Goal: Transaction & Acquisition: Download file/media

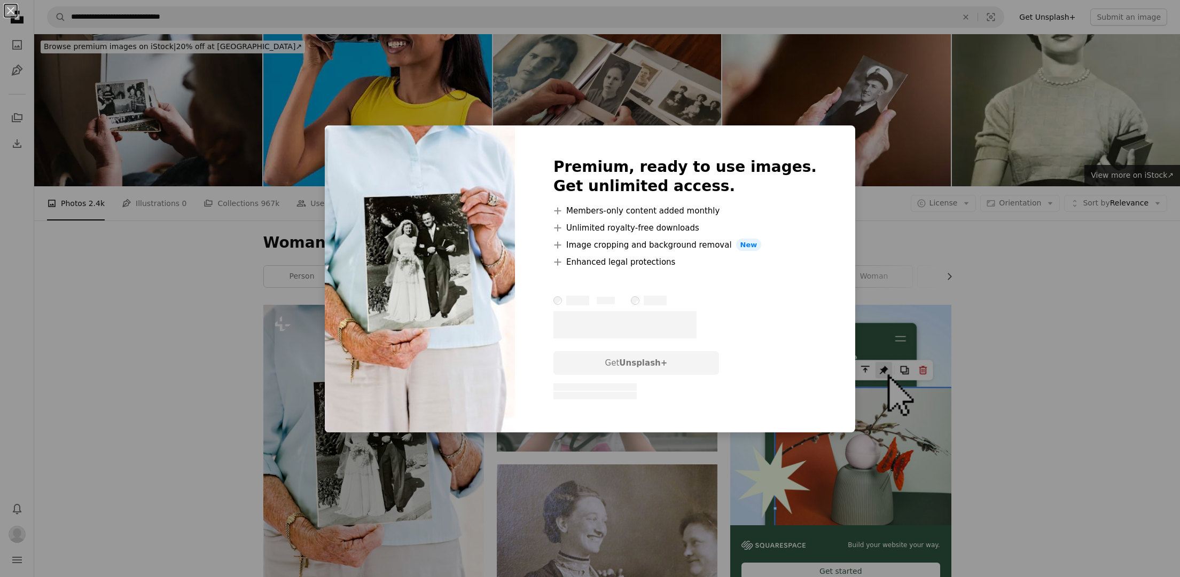
scroll to position [112, 0]
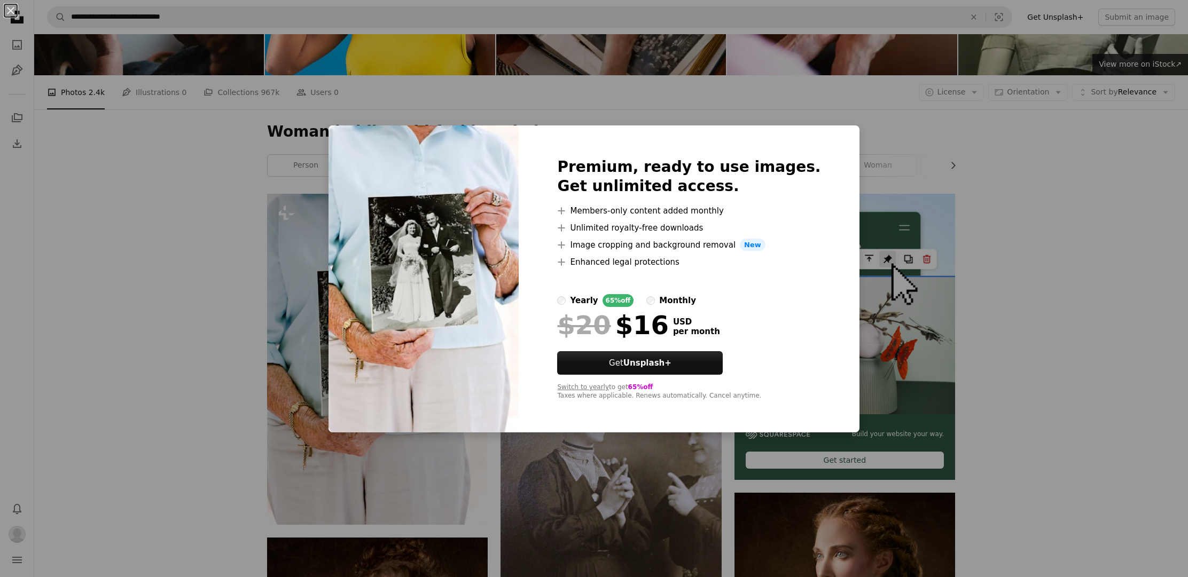
click at [347, 456] on div "An X shape Premium, ready to use images. Get unlimited access. A plus sign Memb…" at bounding box center [594, 288] width 1188 height 577
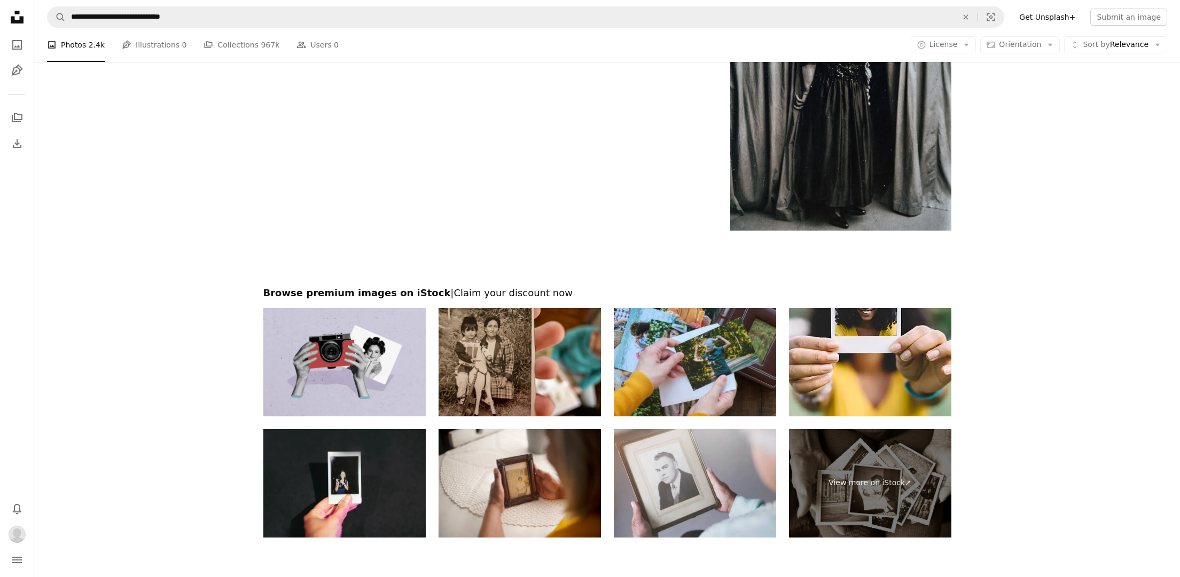
scroll to position [2718, 0]
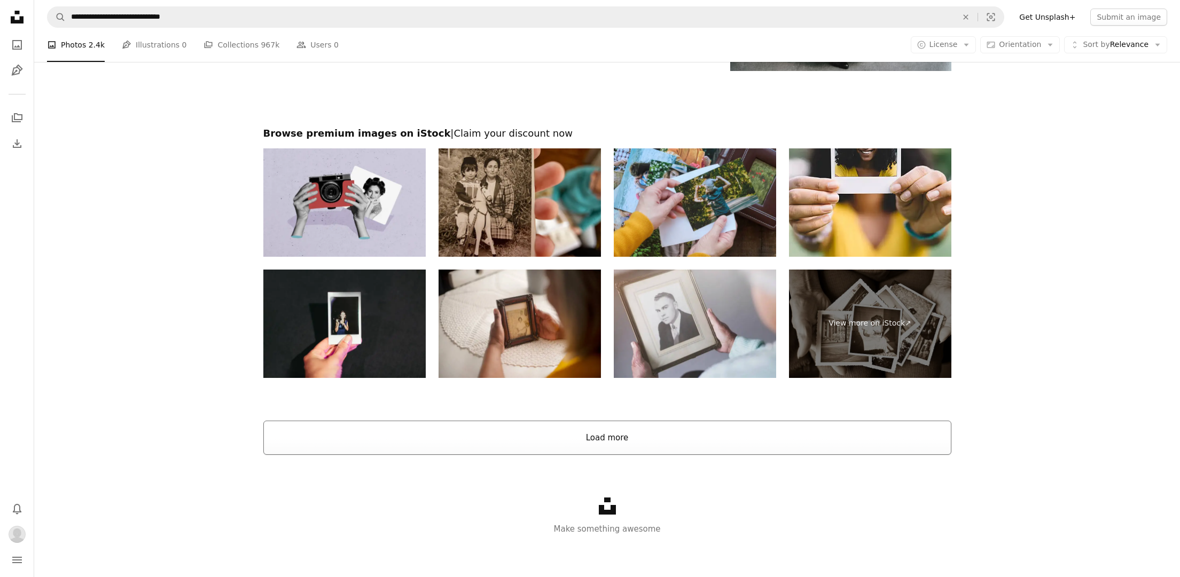
click at [582, 436] on button "Load more" at bounding box center [607, 438] width 688 height 34
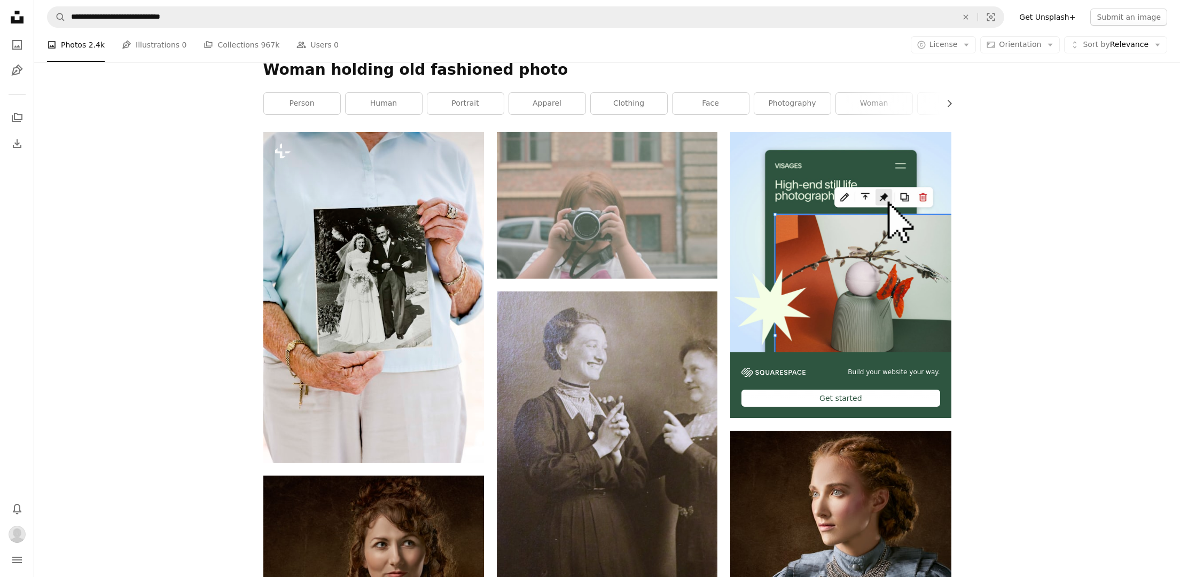
scroll to position [178, 0]
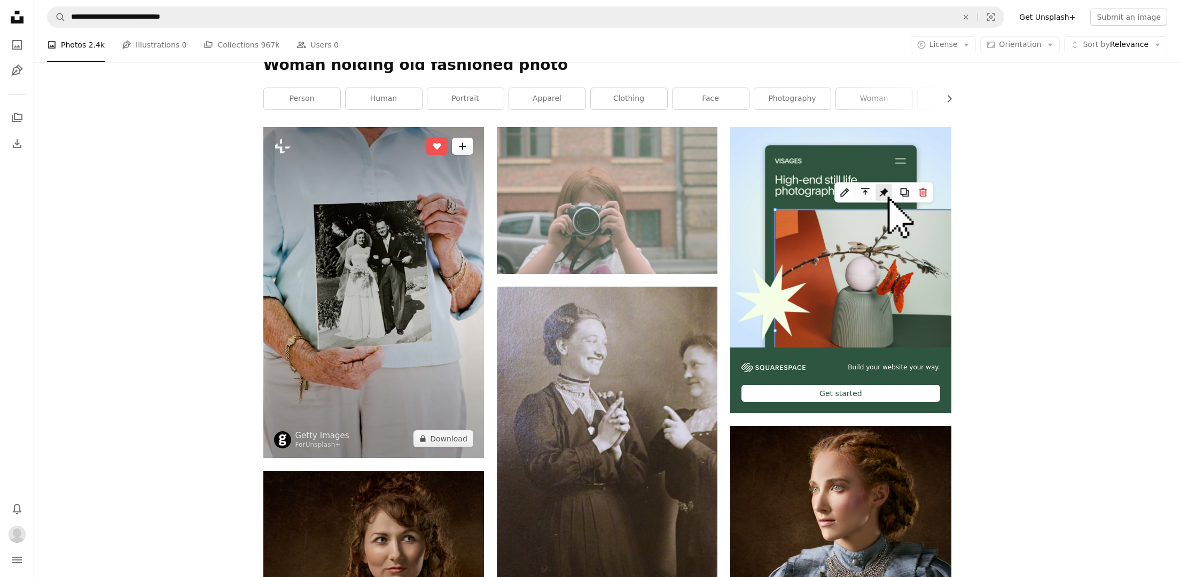
click at [461, 144] on icon "A plus sign" at bounding box center [462, 146] width 9 height 9
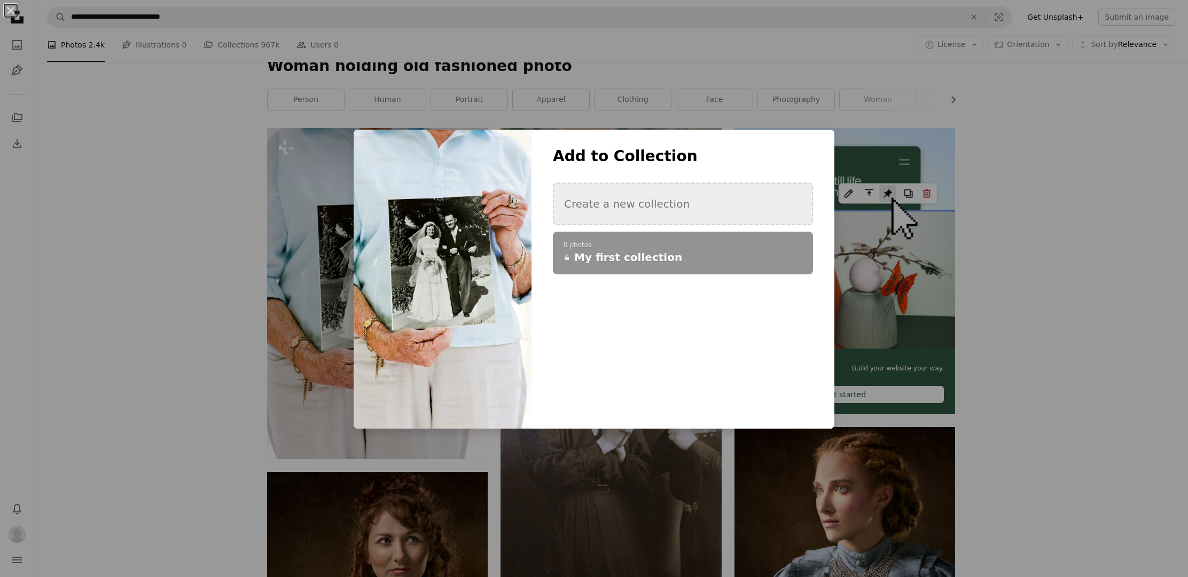
click at [595, 203] on button "Create a new collection" at bounding box center [683, 204] width 260 height 43
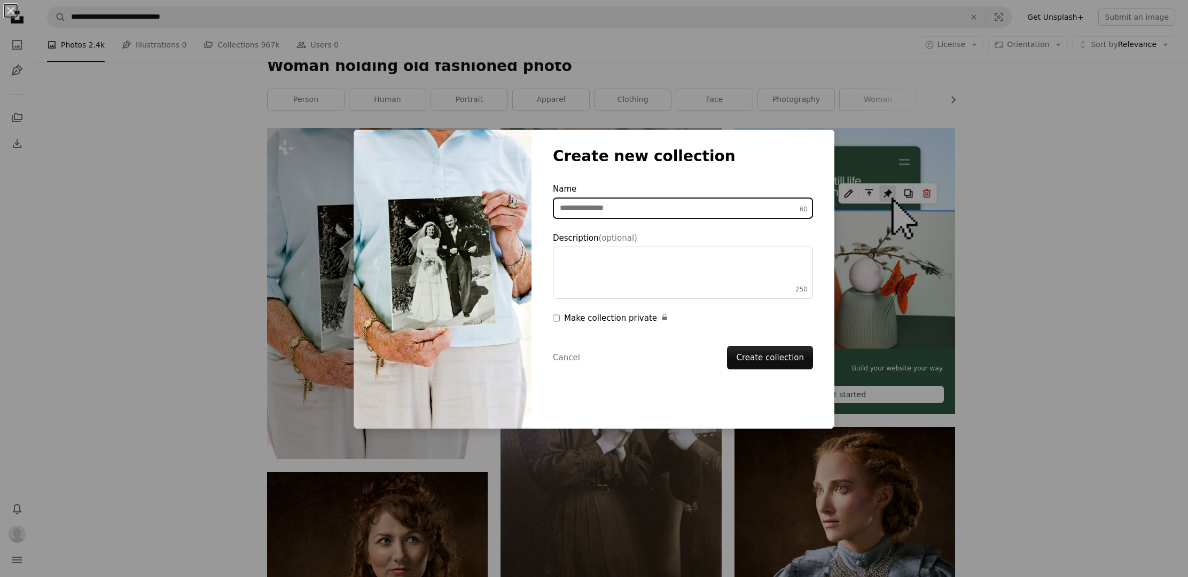
click at [621, 210] on input "Name 60" at bounding box center [683, 208] width 260 height 21
type input "*"
type input "**********"
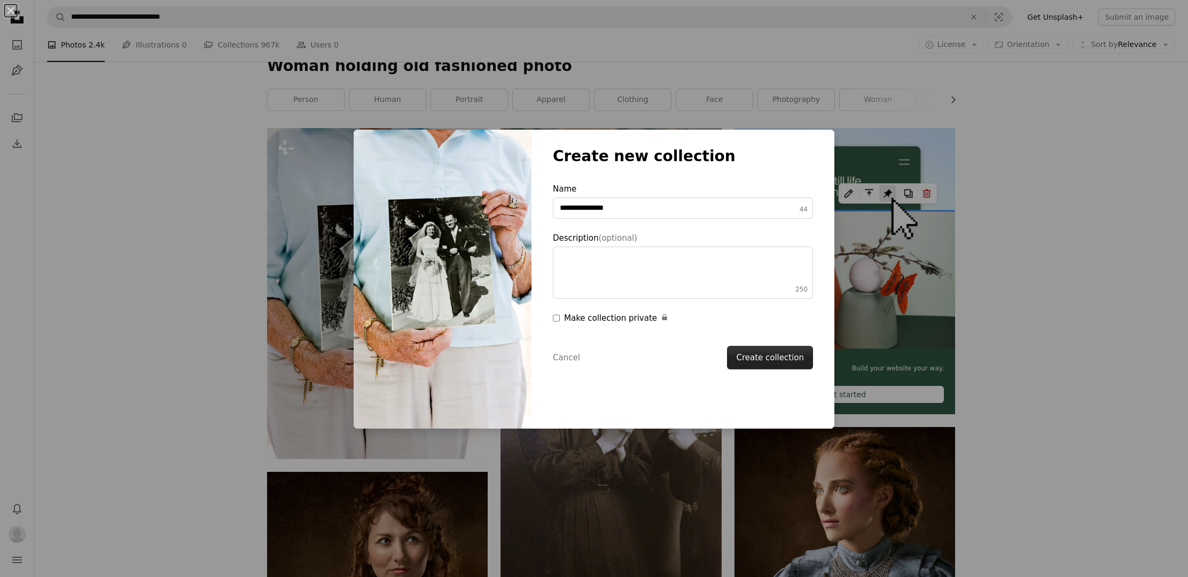
click at [778, 358] on button "Create collection" at bounding box center [770, 358] width 86 height 24
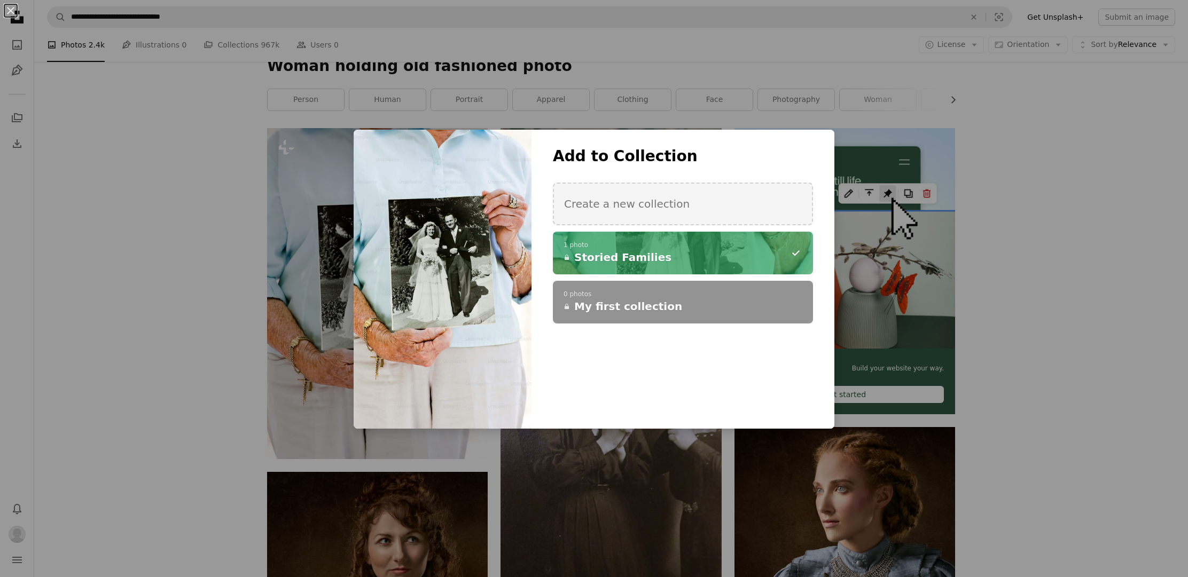
click at [1021, 355] on div "**********" at bounding box center [594, 288] width 1188 height 577
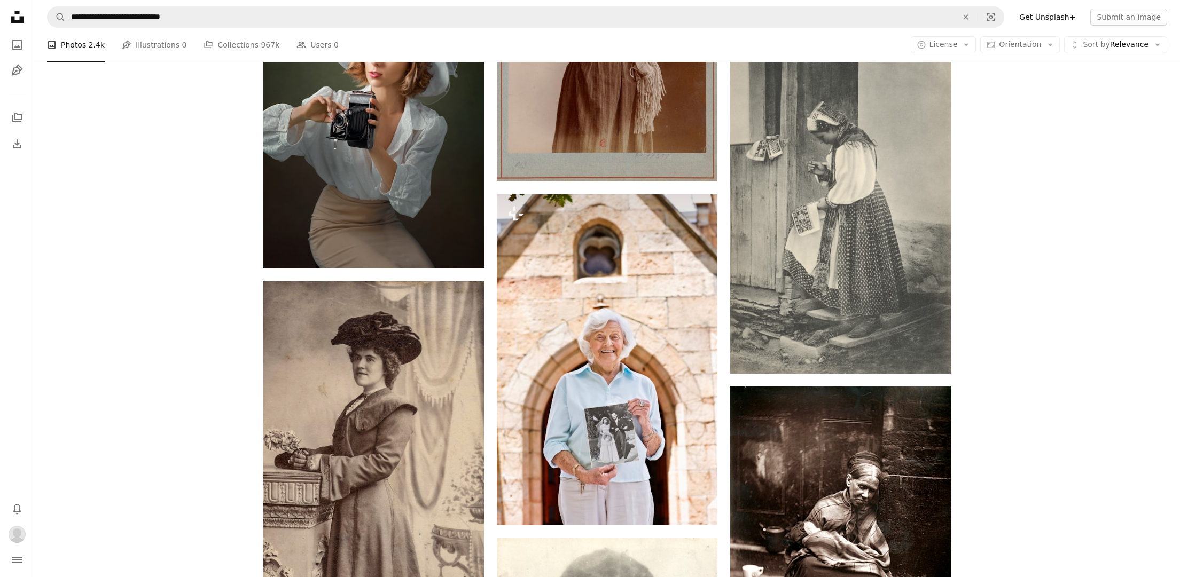
scroll to position [1267, 0]
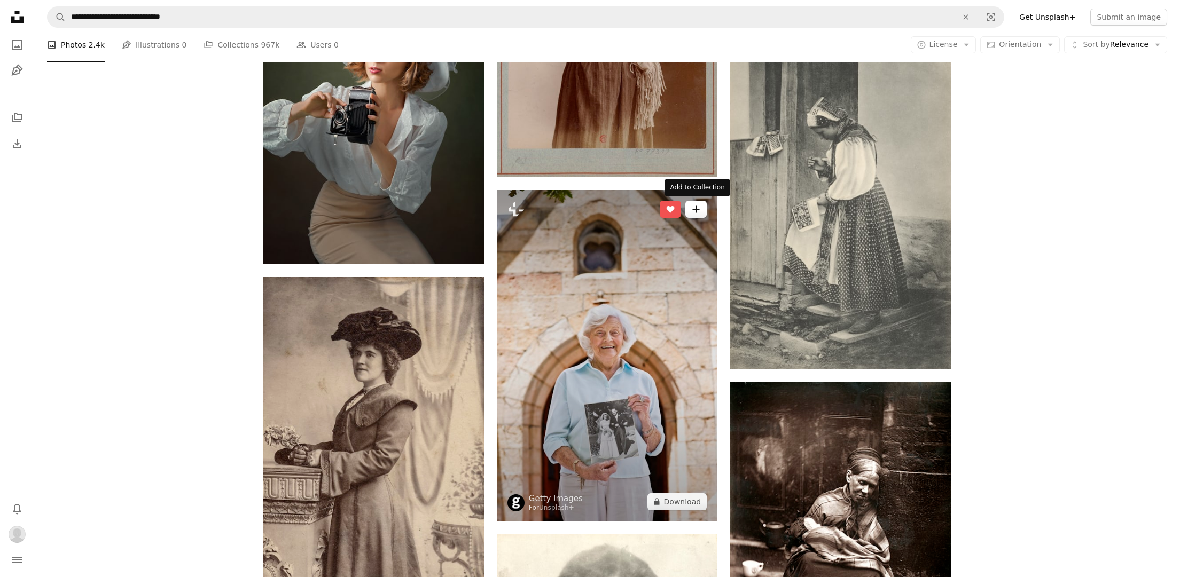
click at [692, 206] on icon "A plus sign" at bounding box center [696, 209] width 9 height 9
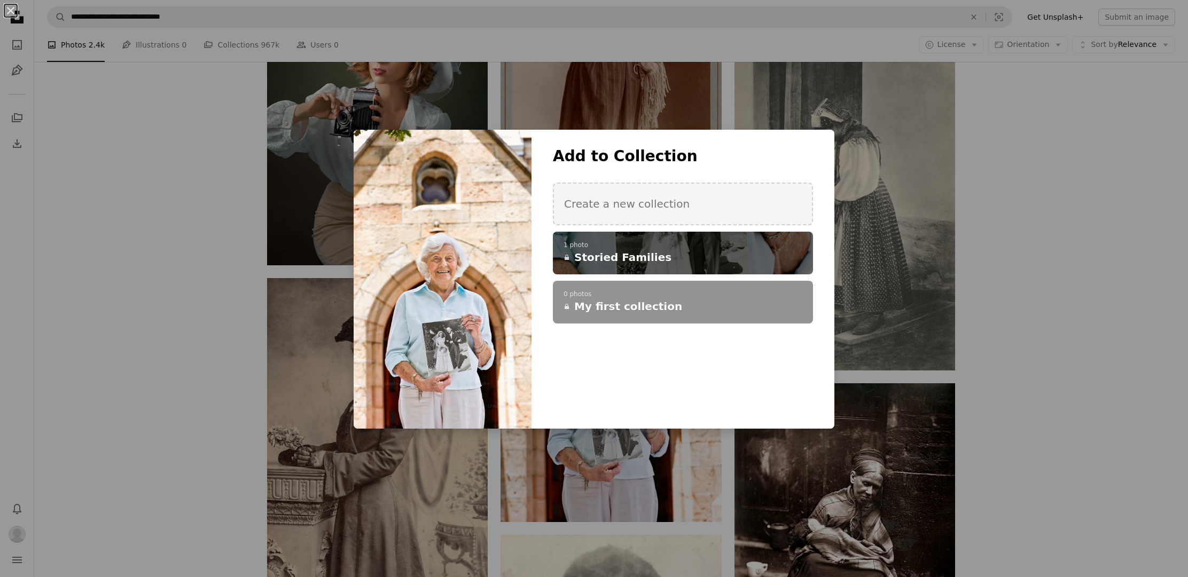
click at [577, 255] on span "Storied Families" at bounding box center [622, 257] width 97 height 15
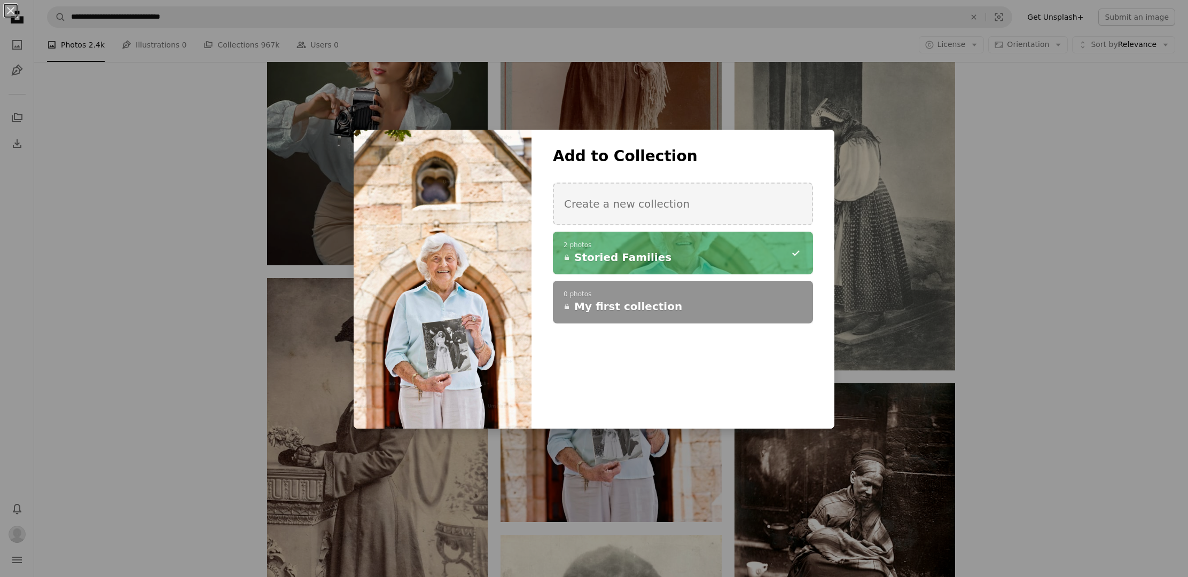
click at [1106, 256] on div "An X shape Add to Collection Create a new collection A checkmark A minus sign 2…" at bounding box center [594, 288] width 1188 height 577
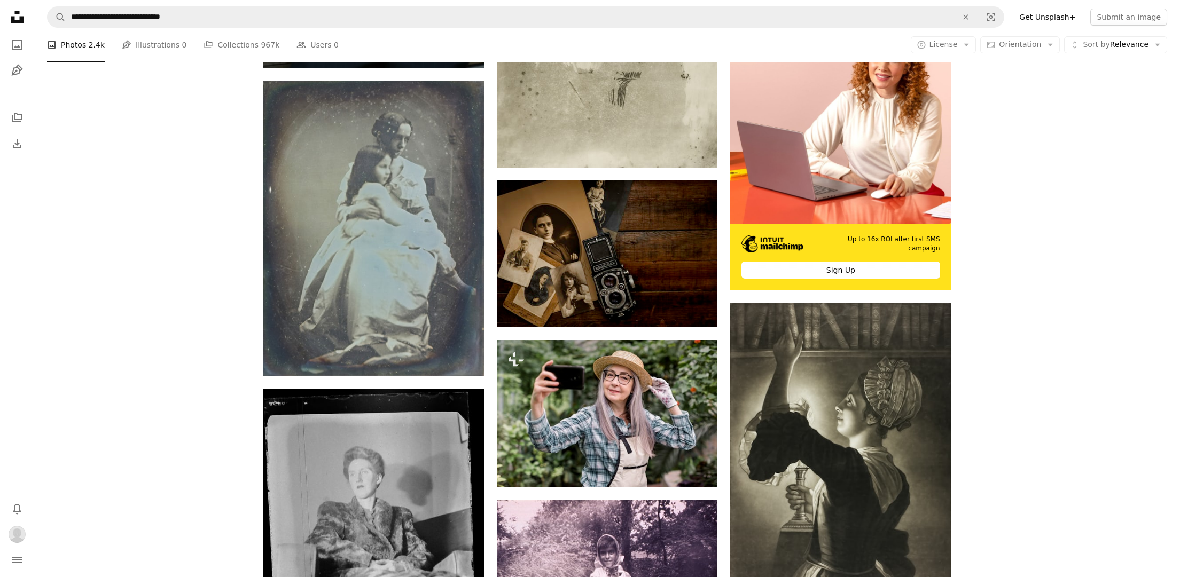
scroll to position [6262, 0]
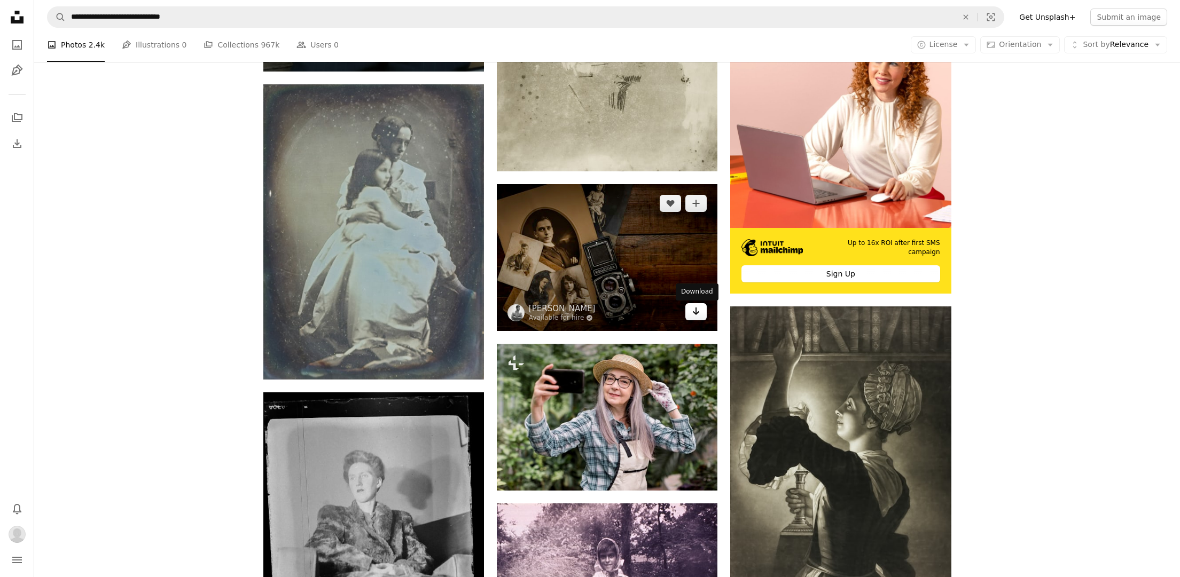
click at [693, 311] on icon "Arrow pointing down" at bounding box center [696, 311] width 9 height 13
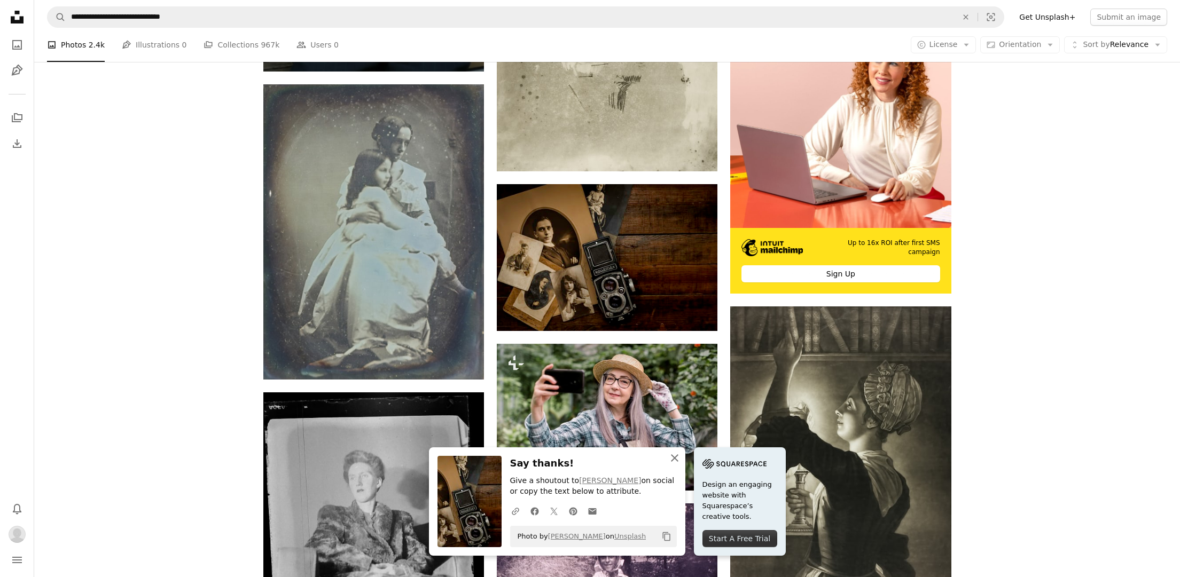
click at [676, 453] on icon "An X shape" at bounding box center [674, 458] width 13 height 13
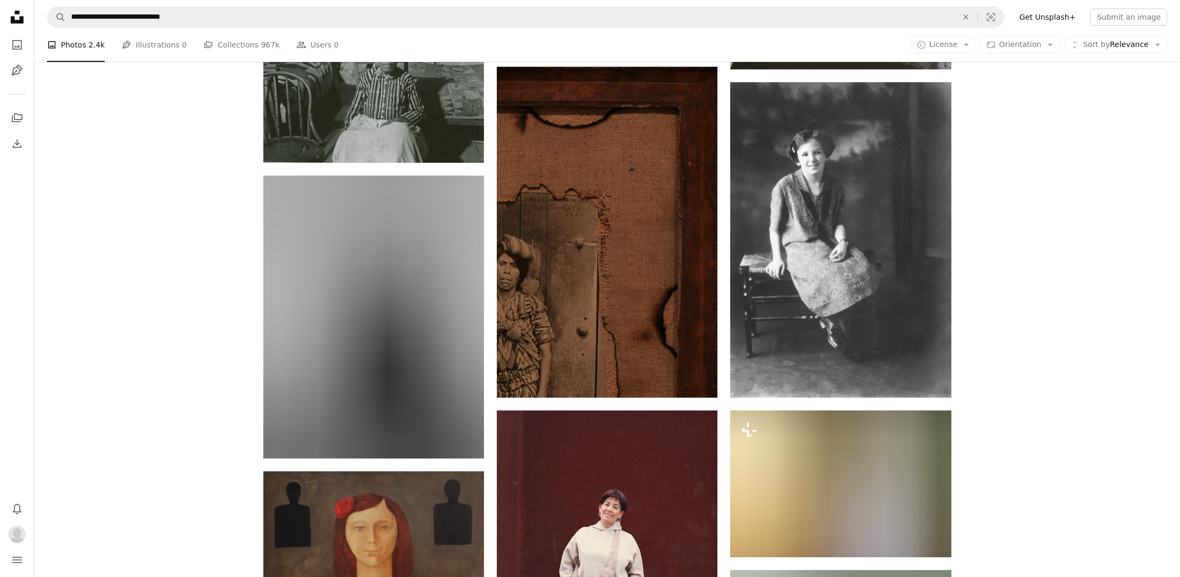
scroll to position [11535, 0]
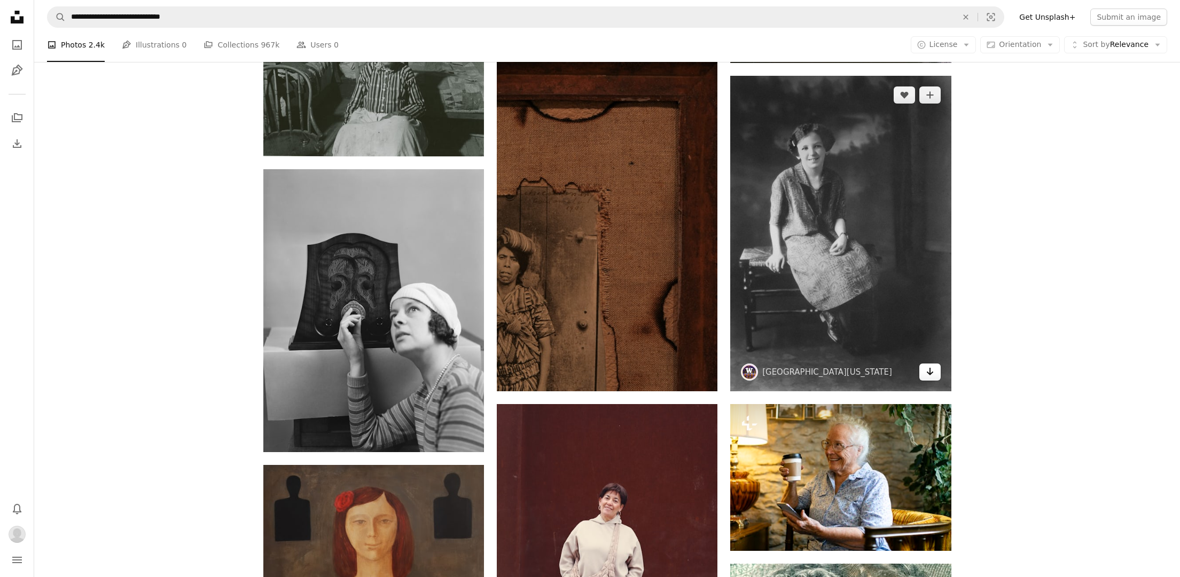
click at [929, 372] on icon "Download" at bounding box center [929, 371] width 7 height 7
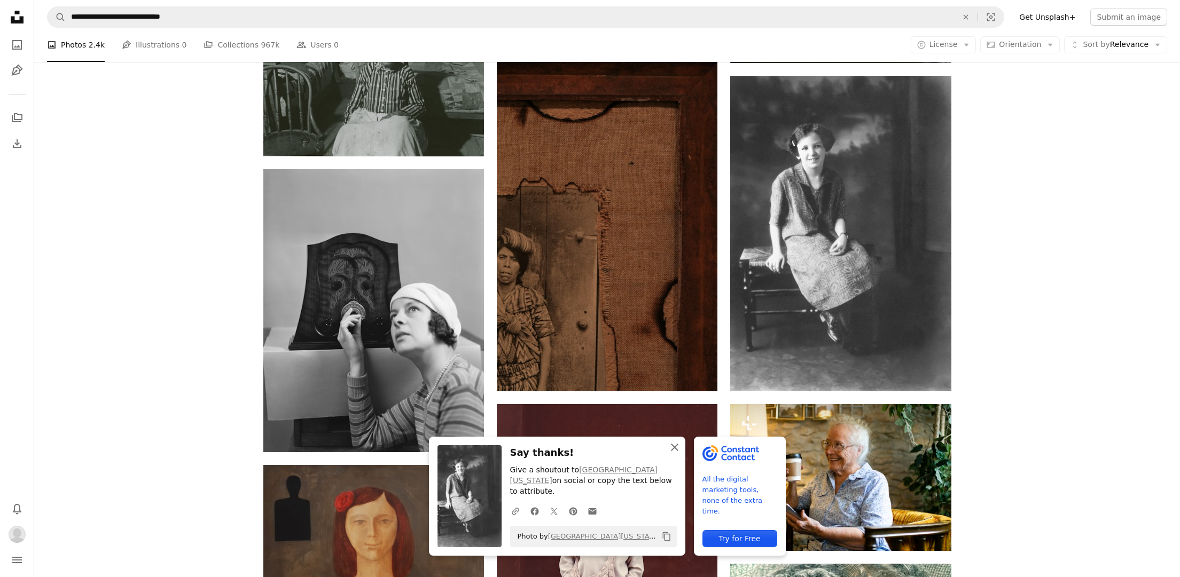
click at [674, 449] on icon "An X shape" at bounding box center [674, 447] width 13 height 13
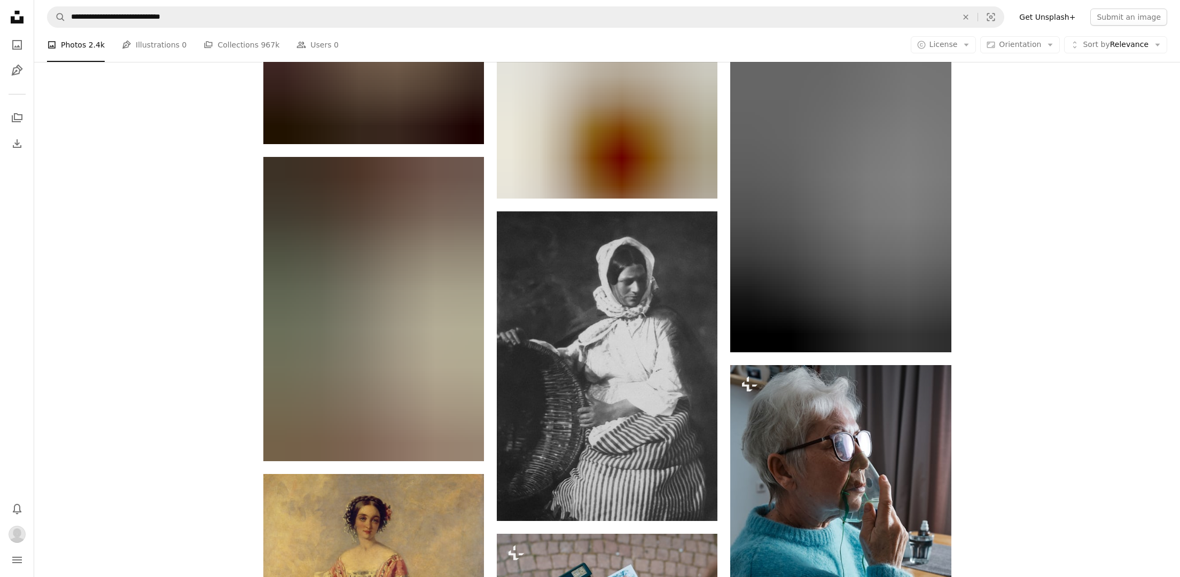
scroll to position [19423, 0]
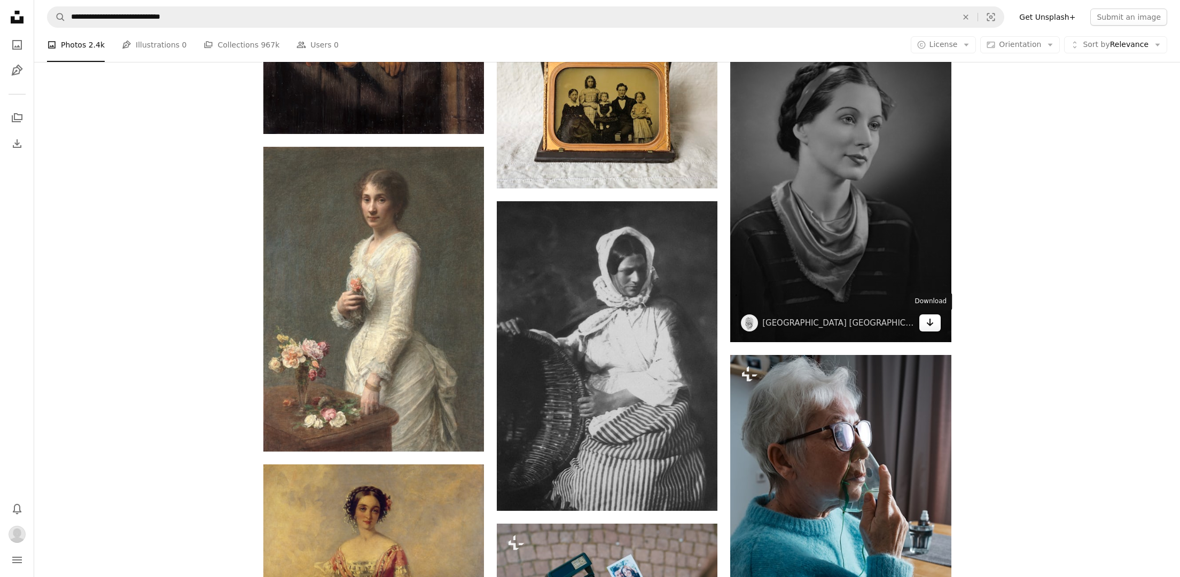
click at [924, 321] on link "Arrow pointing down" at bounding box center [929, 323] width 21 height 17
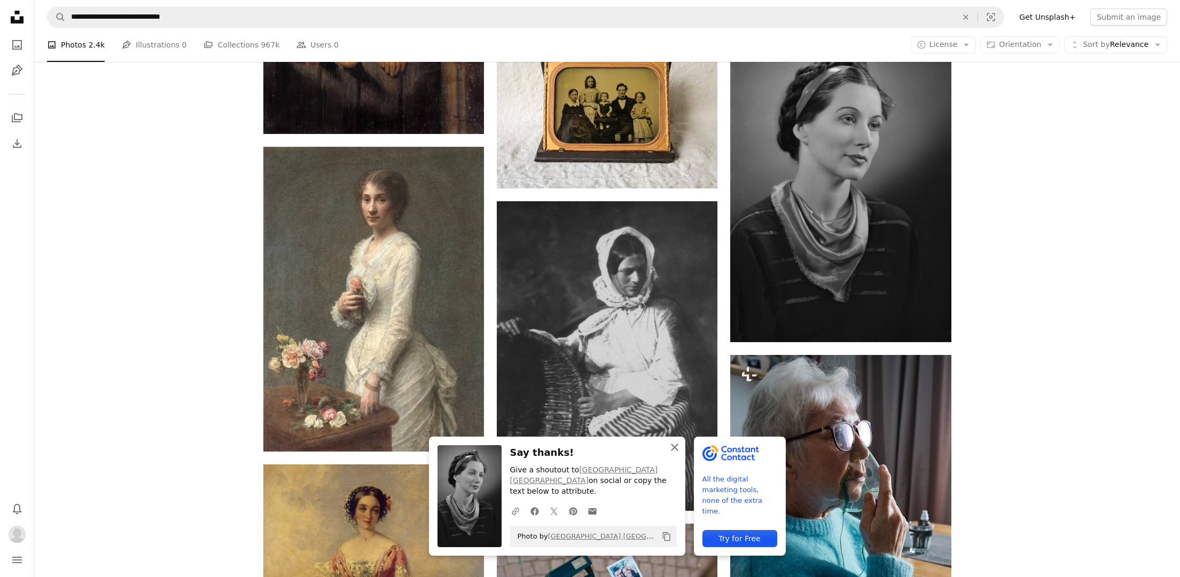
click at [676, 445] on icon "button" at bounding box center [674, 447] width 7 height 7
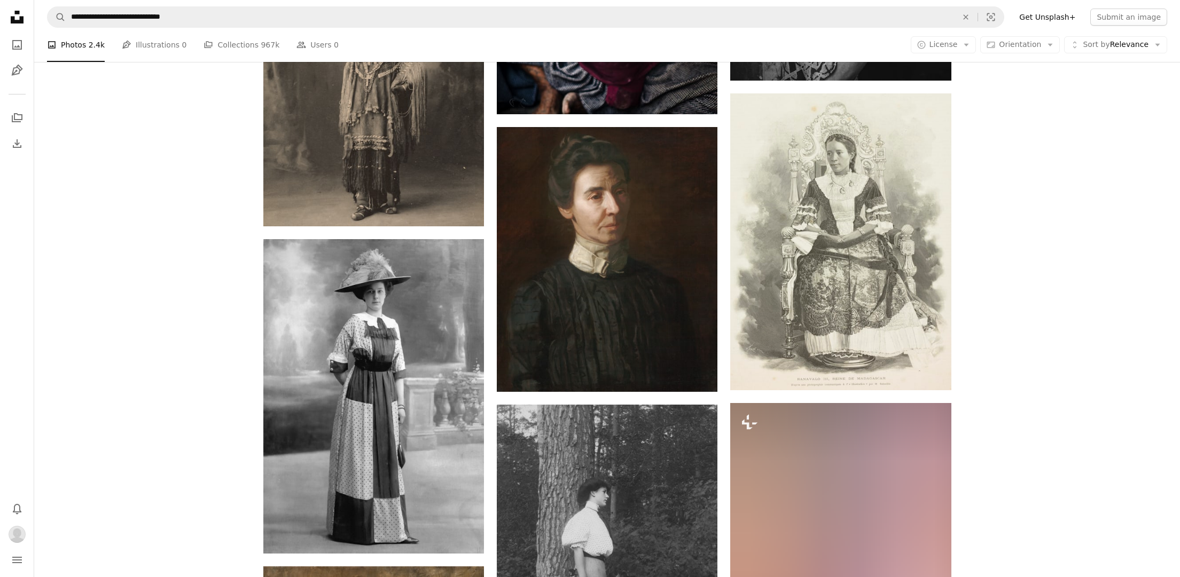
scroll to position [22381, 0]
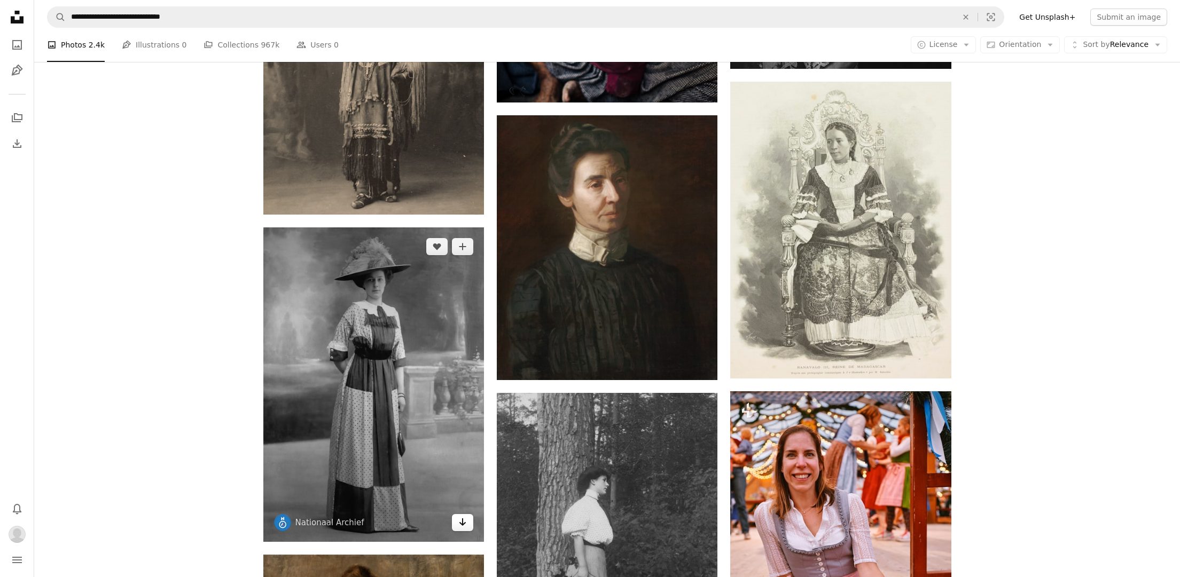
click at [467, 526] on link "Arrow pointing down" at bounding box center [462, 522] width 21 height 17
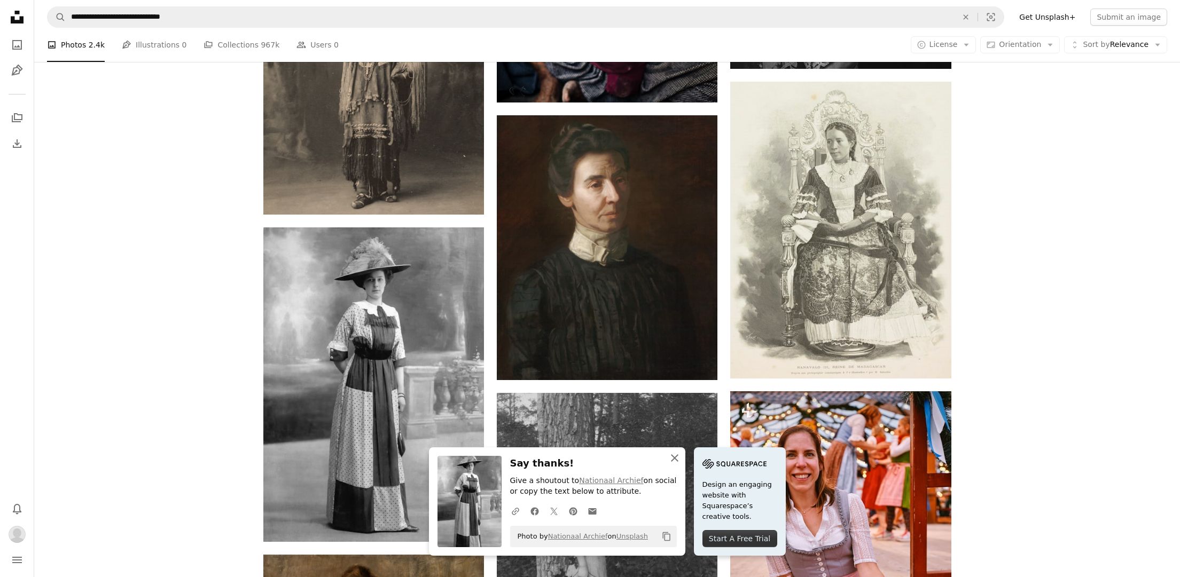
click at [676, 456] on icon "button" at bounding box center [674, 458] width 7 height 7
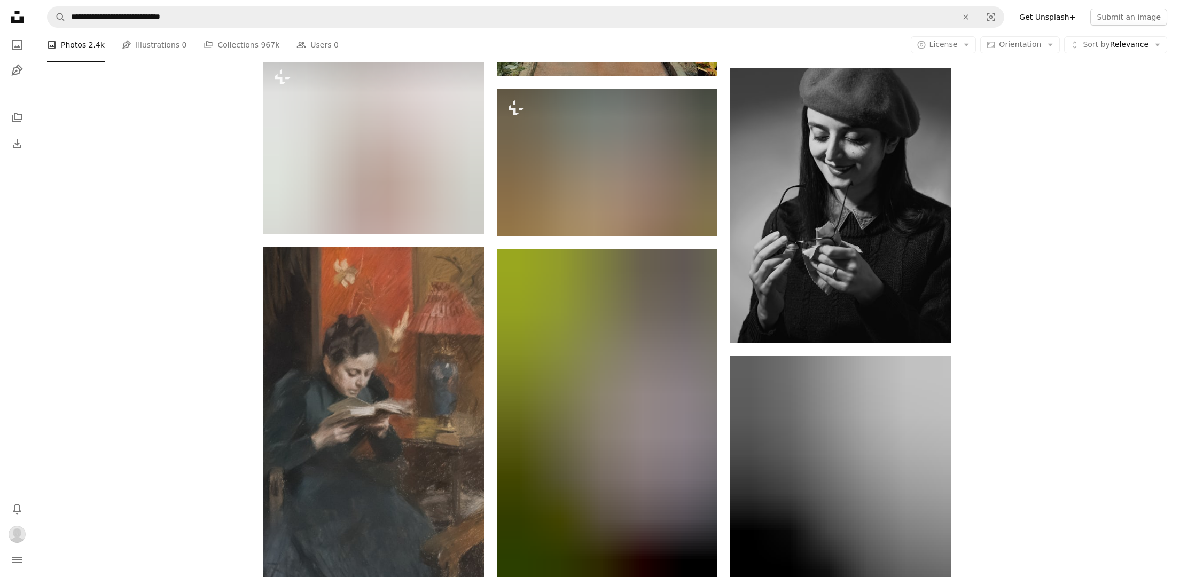
scroll to position [48247, 0]
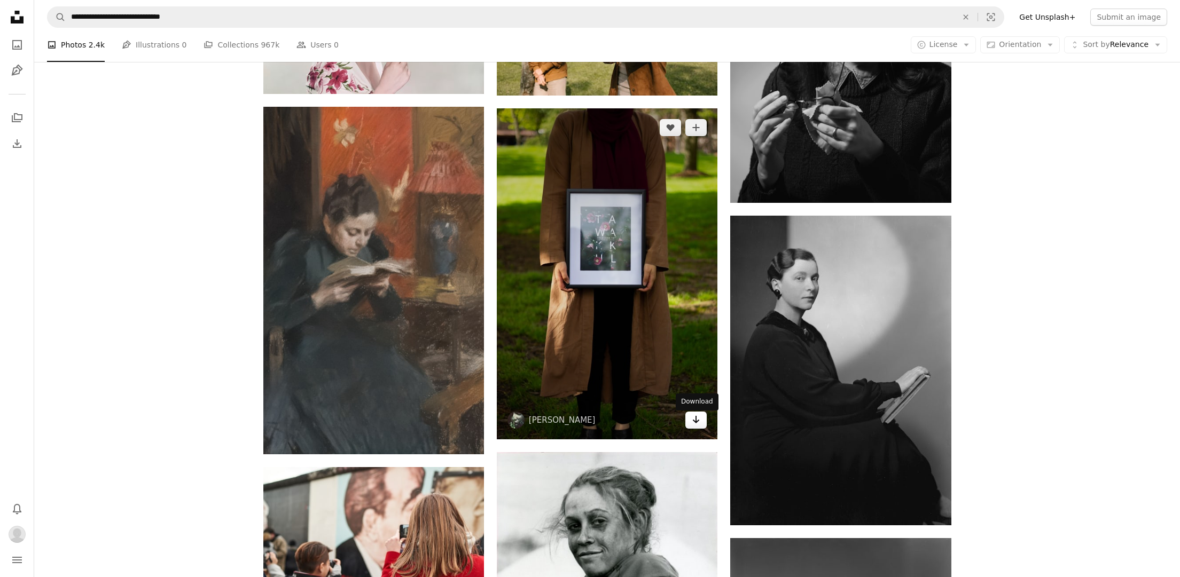
click at [695, 424] on icon "Download" at bounding box center [696, 419] width 7 height 7
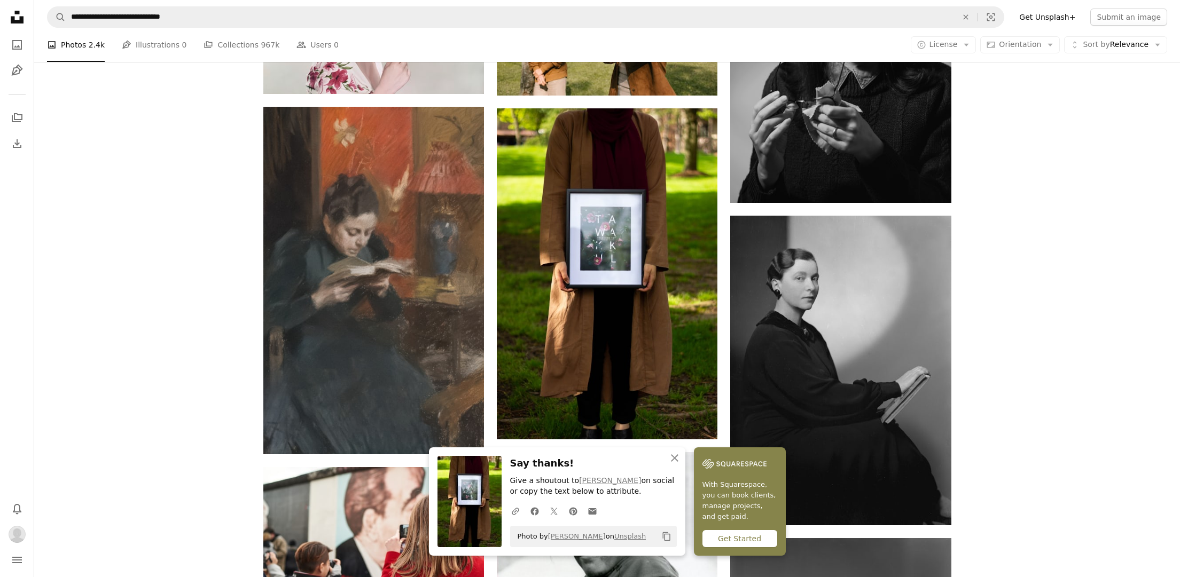
click at [675, 457] on icon "button" at bounding box center [674, 458] width 7 height 7
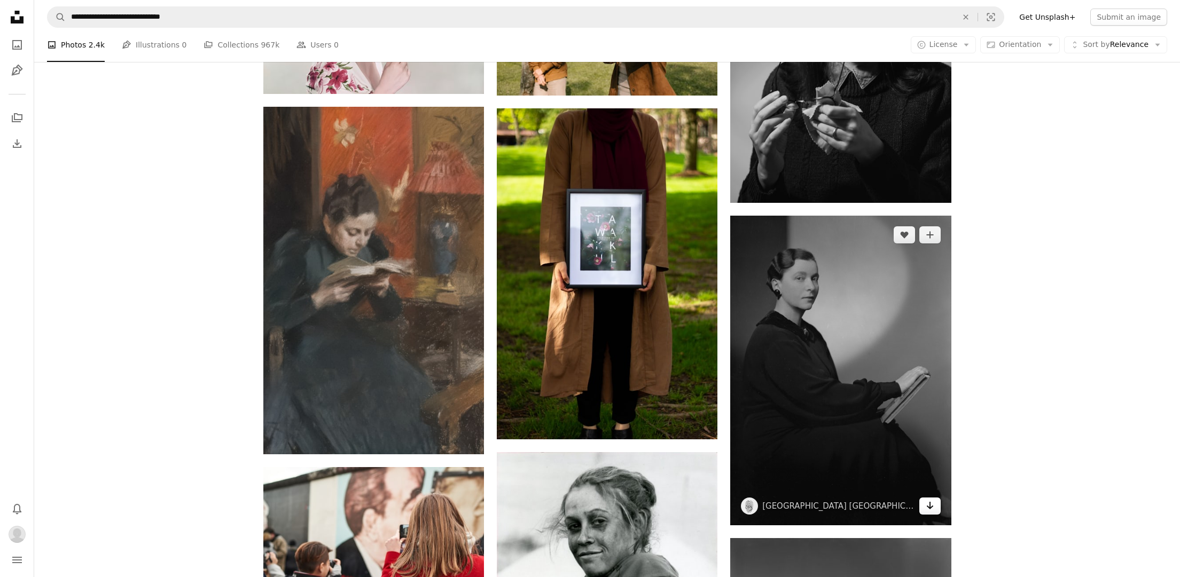
click at [924, 506] on link "Arrow pointing down" at bounding box center [929, 506] width 21 height 17
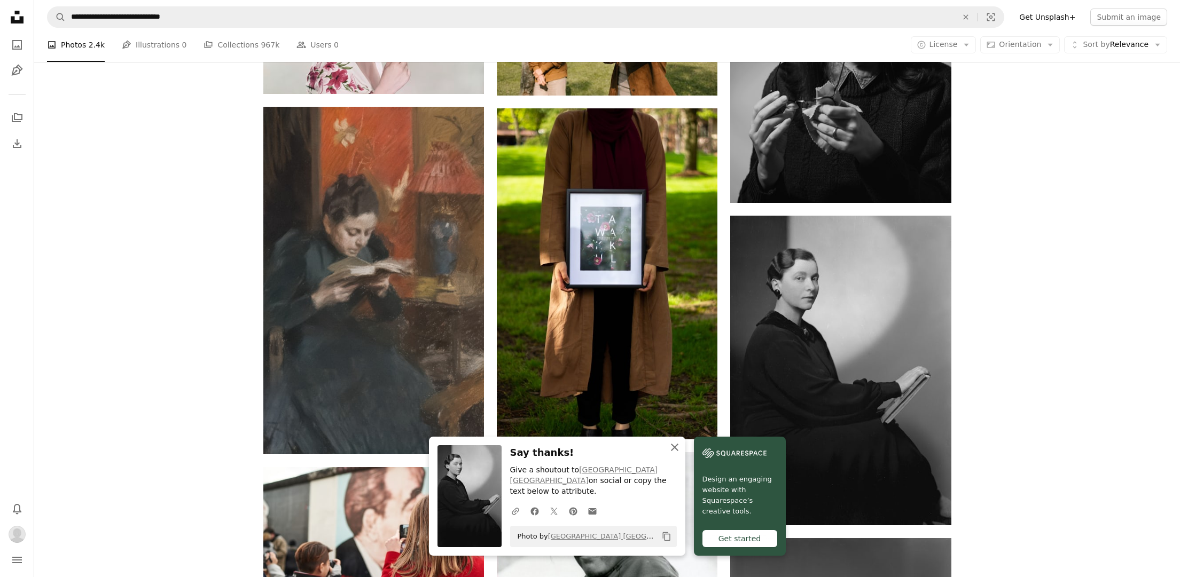
click at [676, 448] on icon "An X shape" at bounding box center [674, 447] width 13 height 13
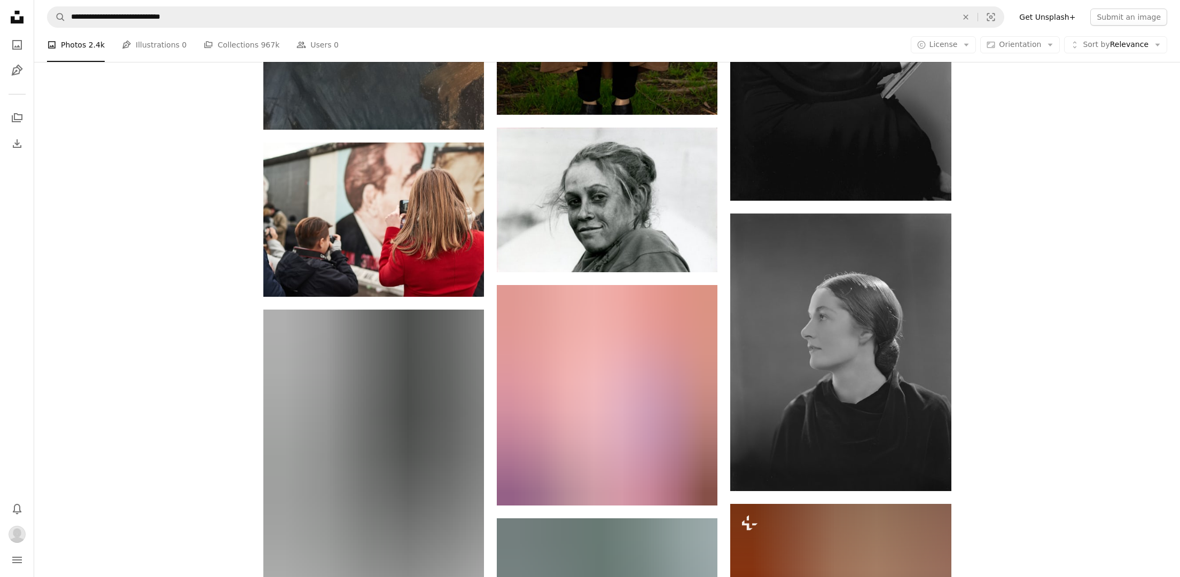
scroll to position [48642, 0]
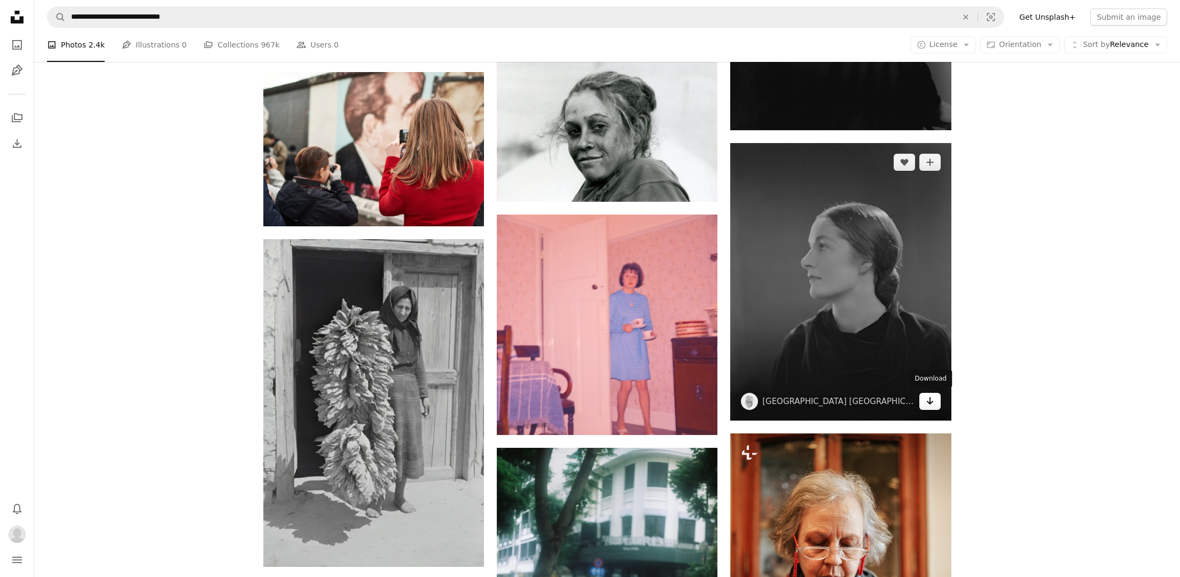
click at [926, 400] on icon "Arrow pointing down" at bounding box center [930, 401] width 9 height 13
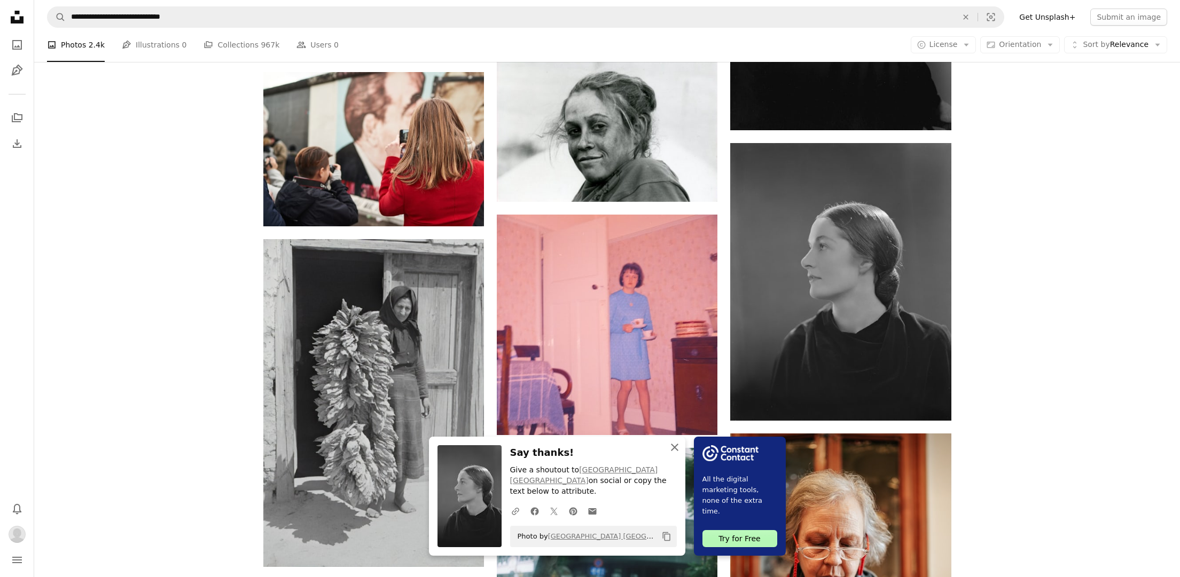
click at [674, 448] on icon "button" at bounding box center [674, 447] width 7 height 7
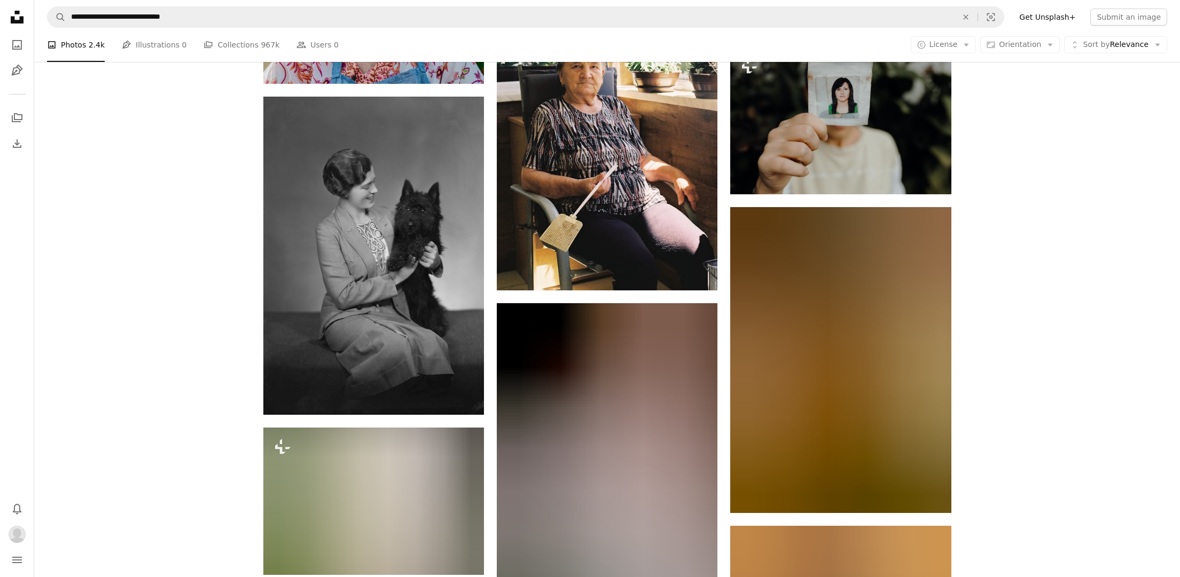
scroll to position [65018, 0]
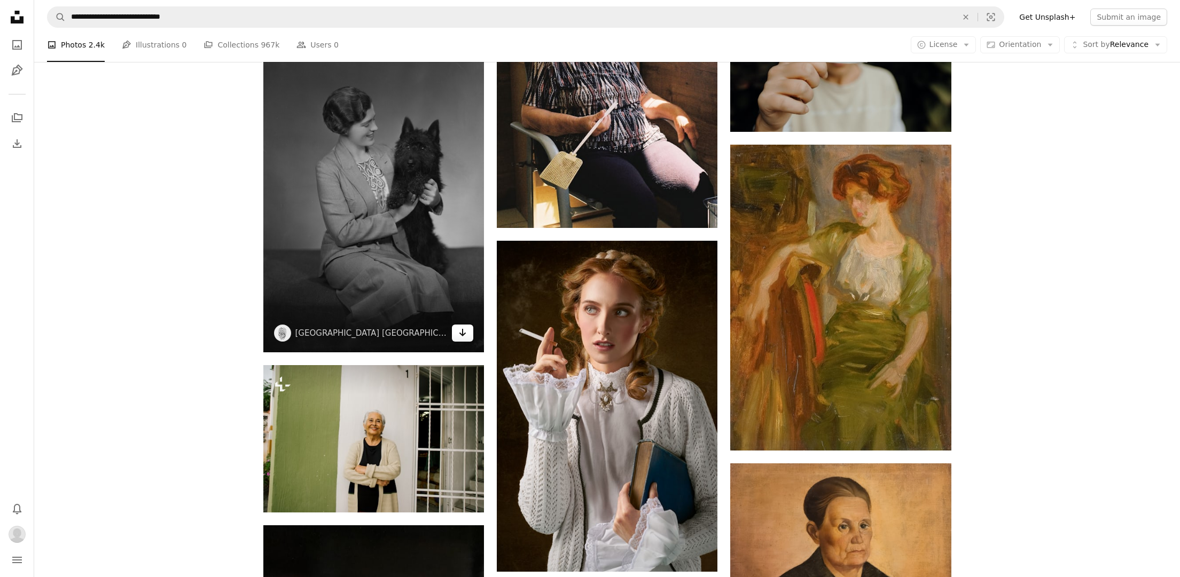
click at [465, 335] on icon "Arrow pointing down" at bounding box center [462, 332] width 9 height 13
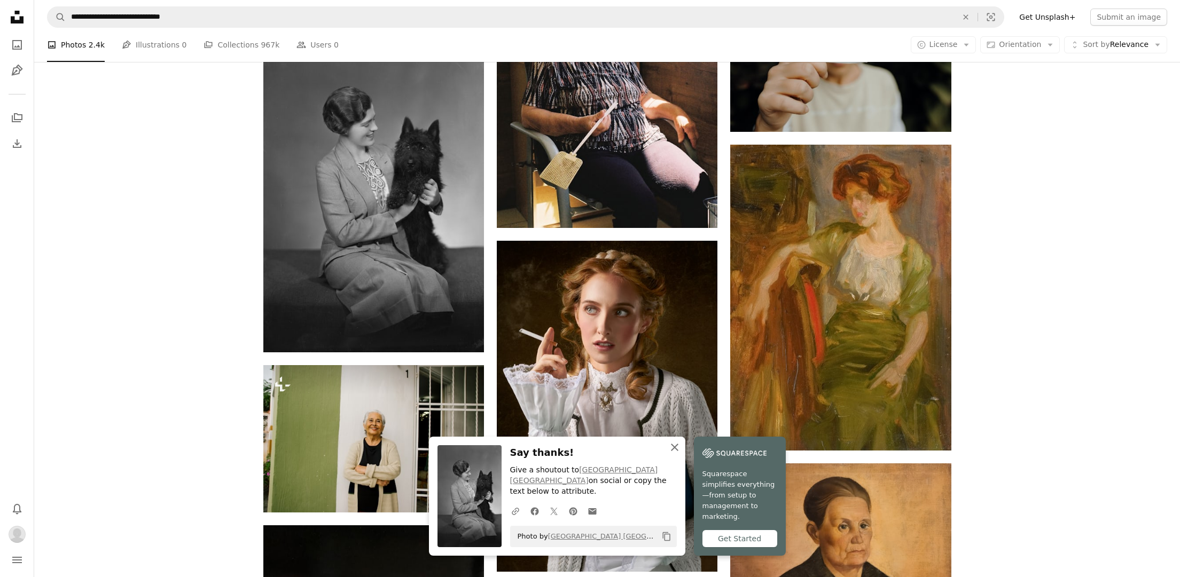
click at [675, 450] on icon "An X shape" at bounding box center [674, 447] width 13 height 13
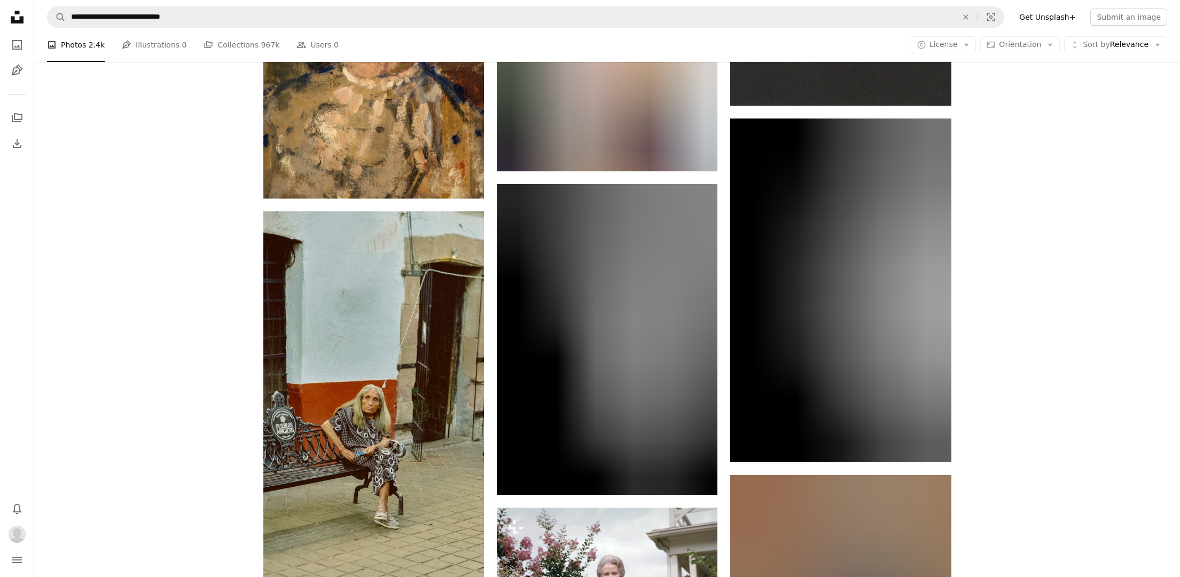
scroll to position [72211, 0]
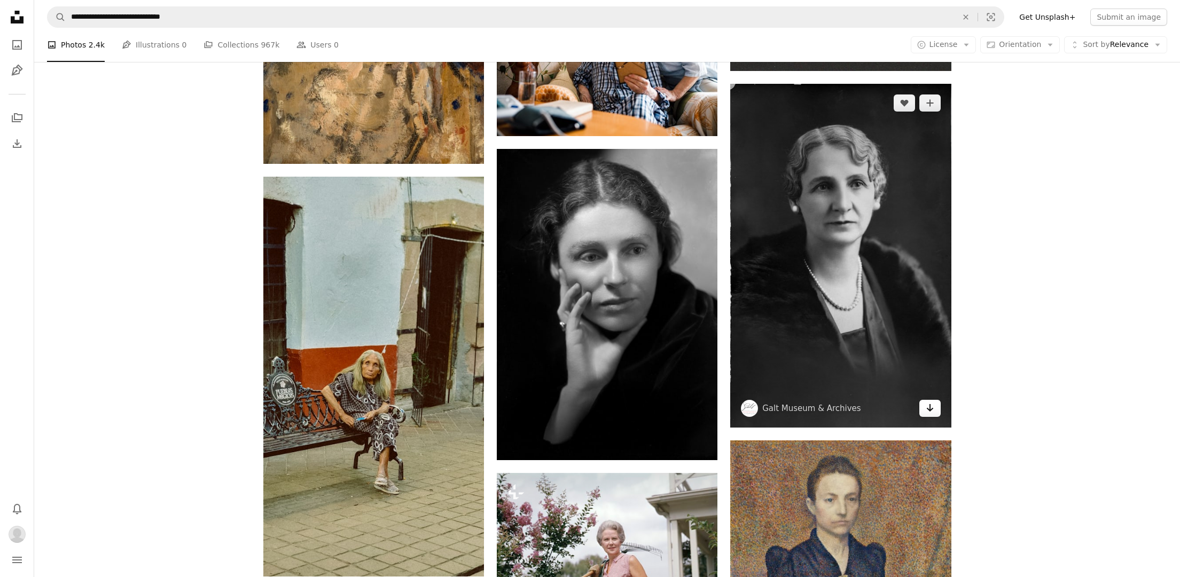
click at [932, 404] on icon "Arrow pointing down" at bounding box center [930, 408] width 9 height 13
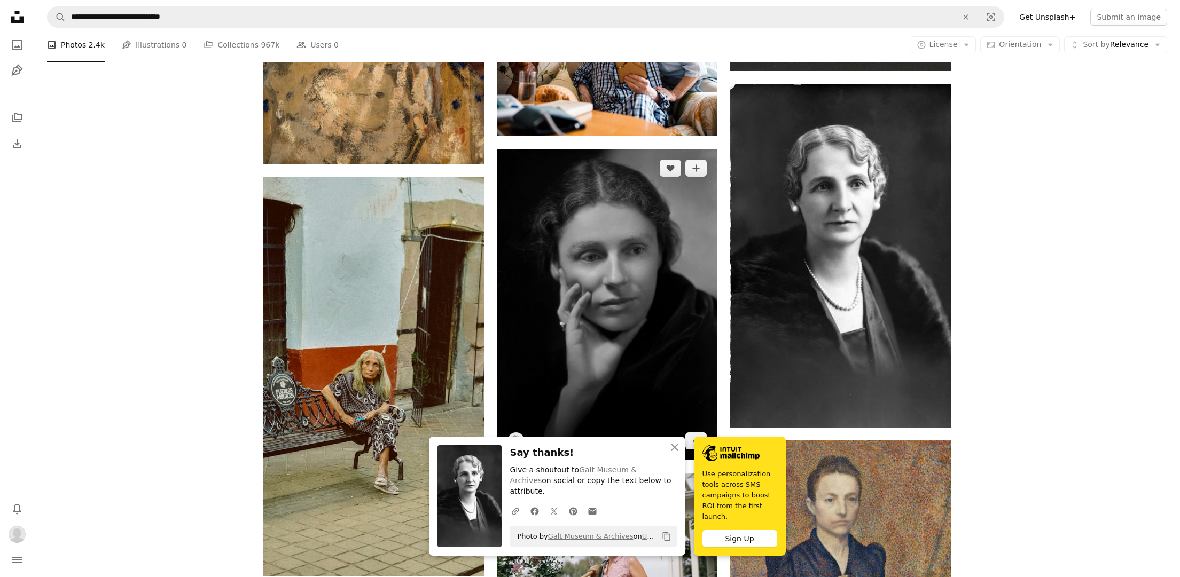
click at [675, 384] on img at bounding box center [607, 304] width 221 height 311
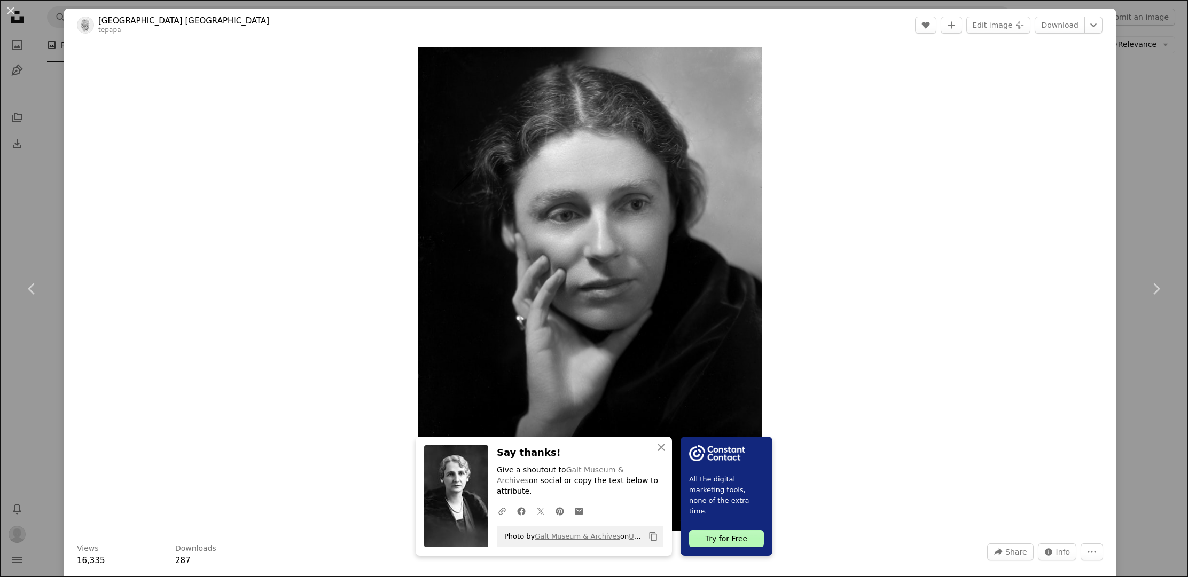
click at [11, 9] on button "An X shape" at bounding box center [10, 10] width 13 height 13
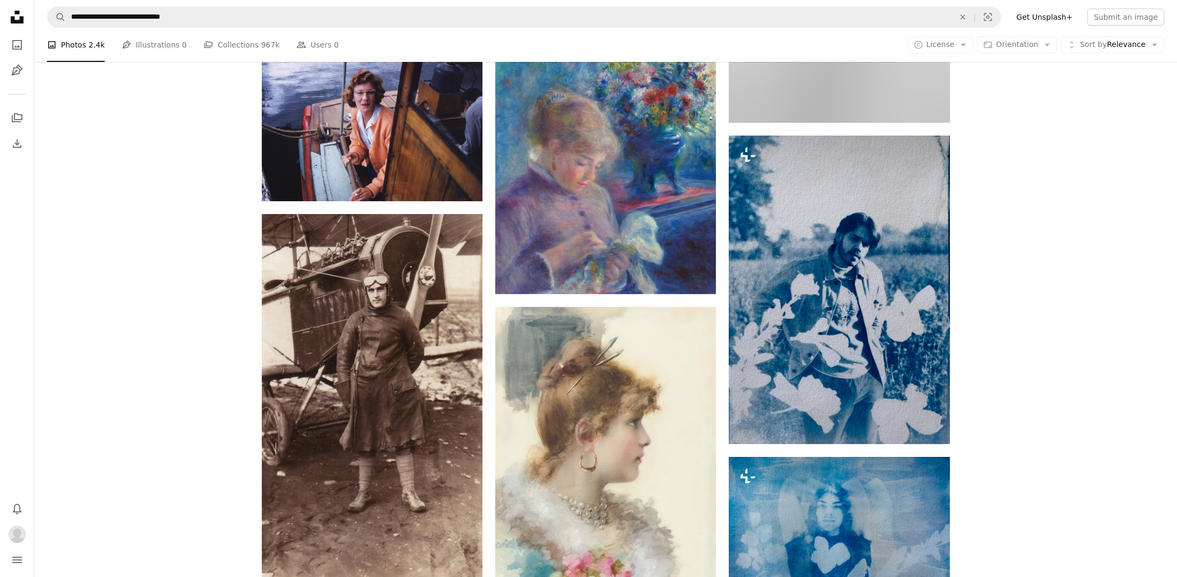
scroll to position [74021, 0]
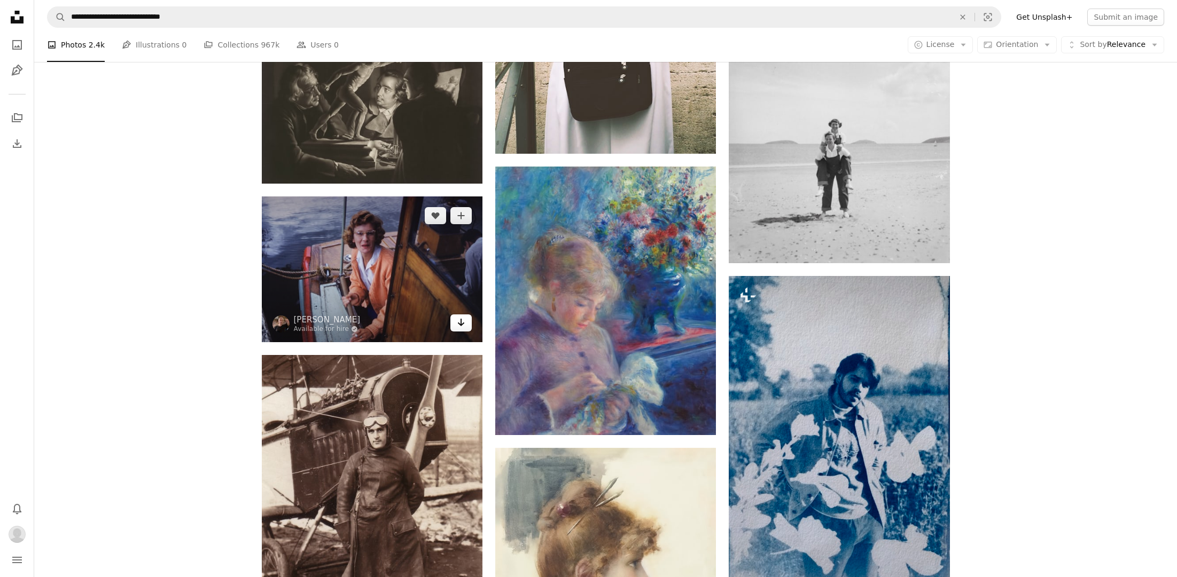
click at [458, 322] on icon "Arrow pointing down" at bounding box center [461, 322] width 9 height 13
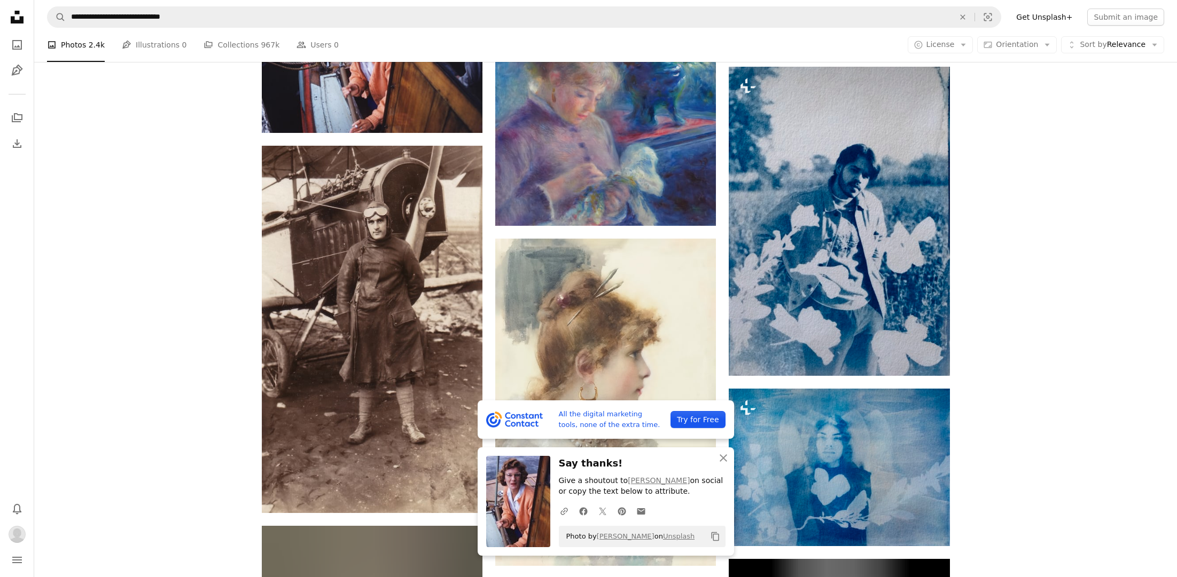
scroll to position [74372, 0]
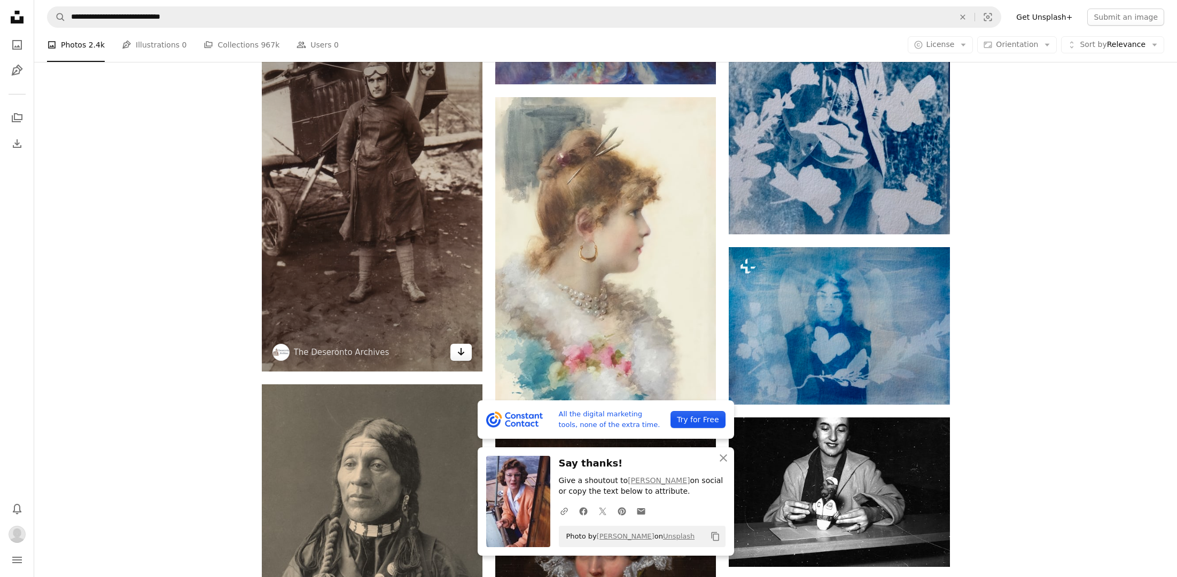
click at [459, 355] on icon "Arrow pointing down" at bounding box center [461, 352] width 9 height 13
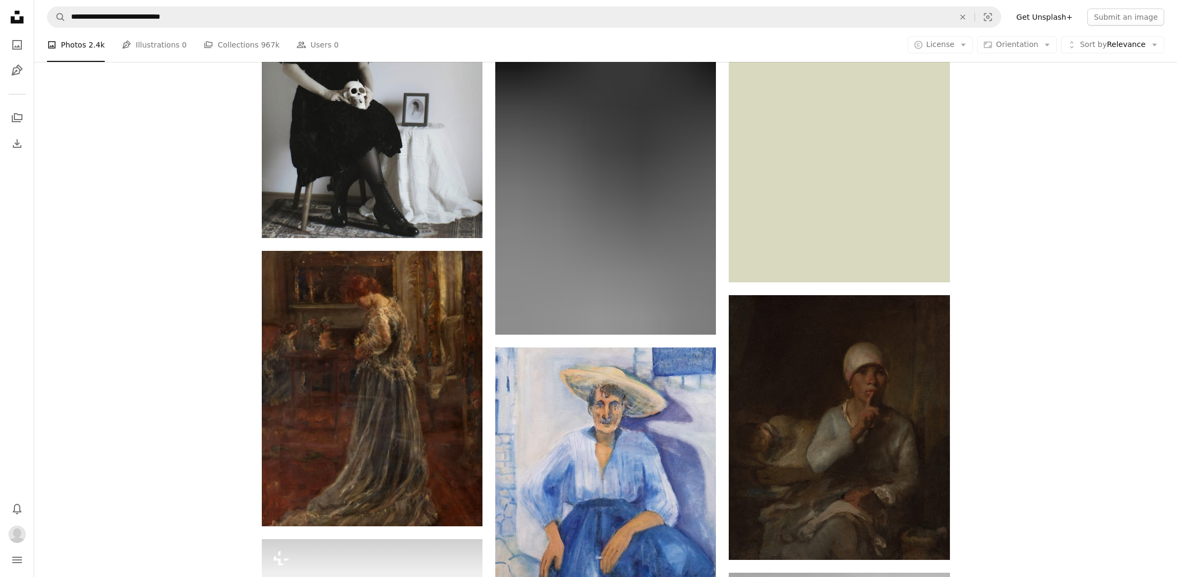
scroll to position [84820, 0]
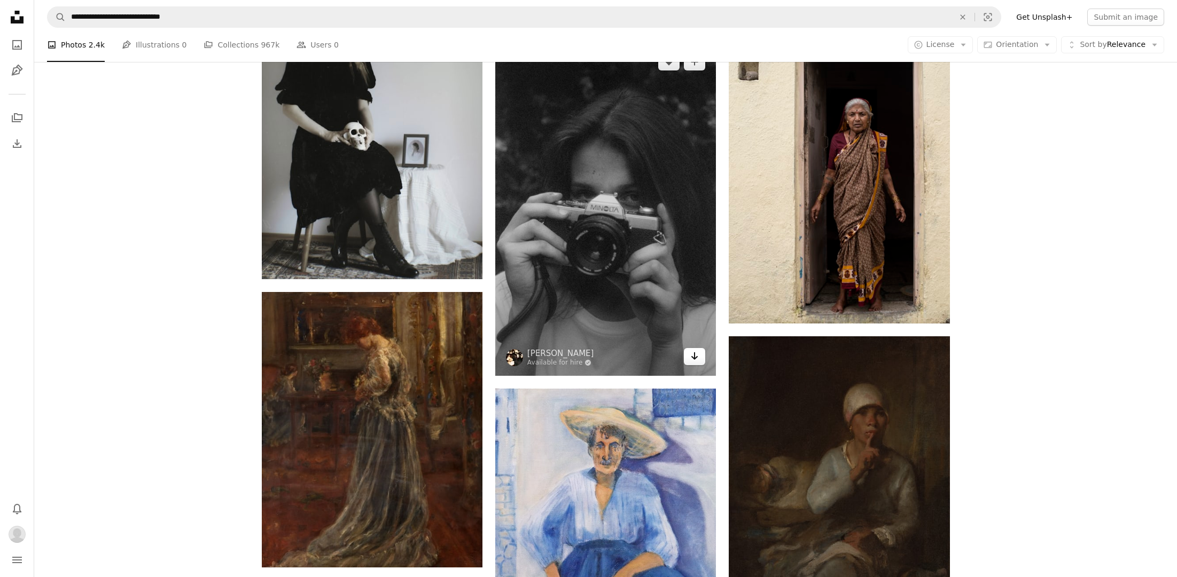
click at [692, 358] on icon "Arrow pointing down" at bounding box center [694, 356] width 9 height 13
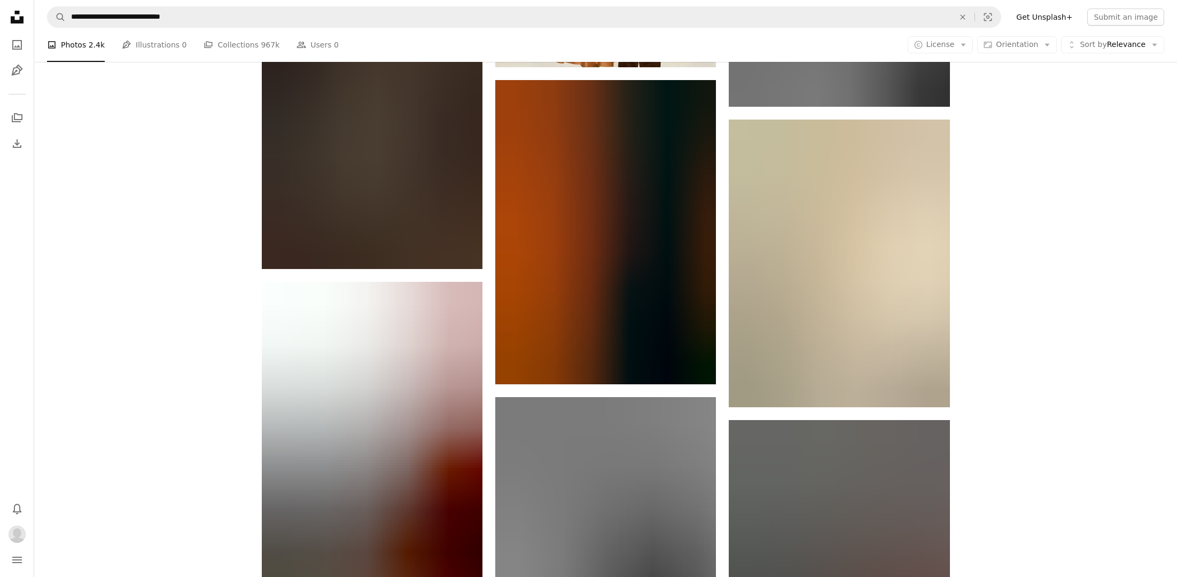
scroll to position [86511, 0]
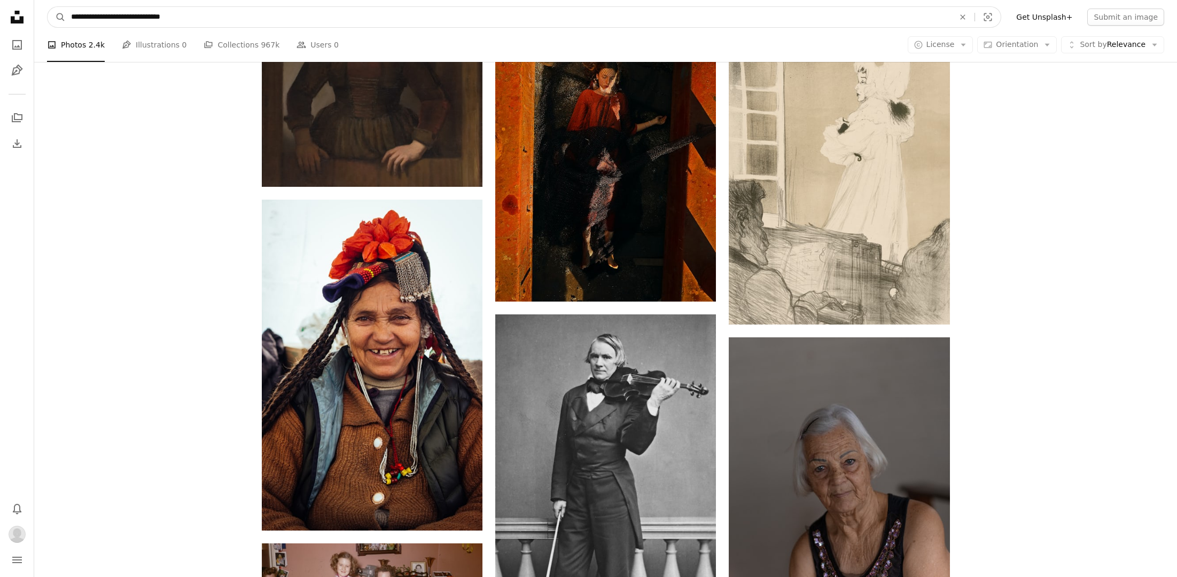
click at [95, 17] on input "**********" at bounding box center [508, 17] width 885 height 20
type input "**********"
click button "A magnifying glass" at bounding box center [57, 17] width 18 height 20
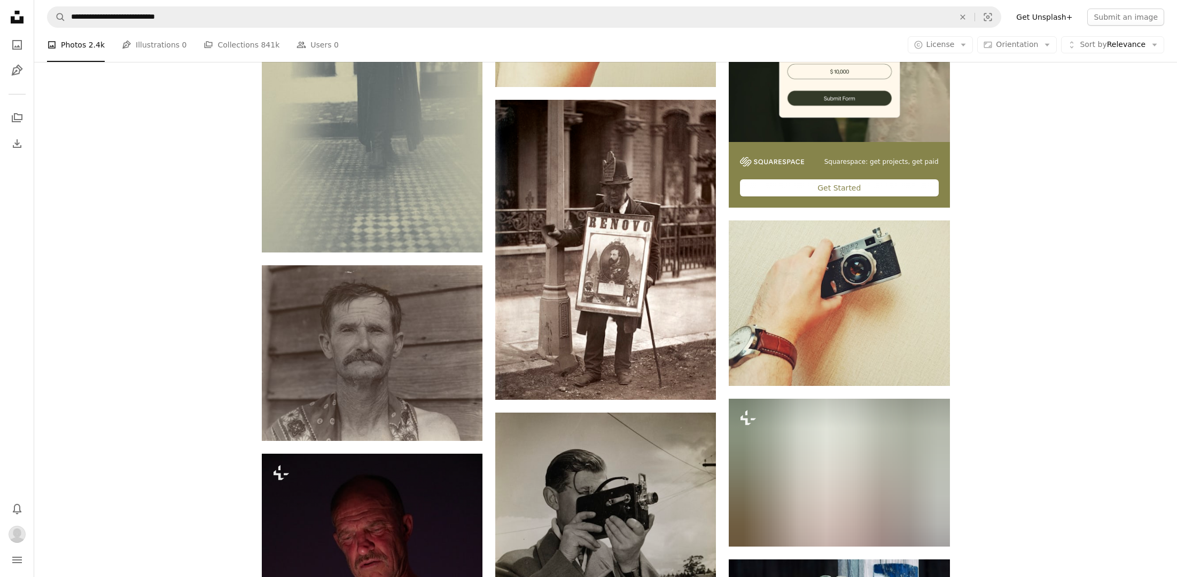
scroll to position [397, 0]
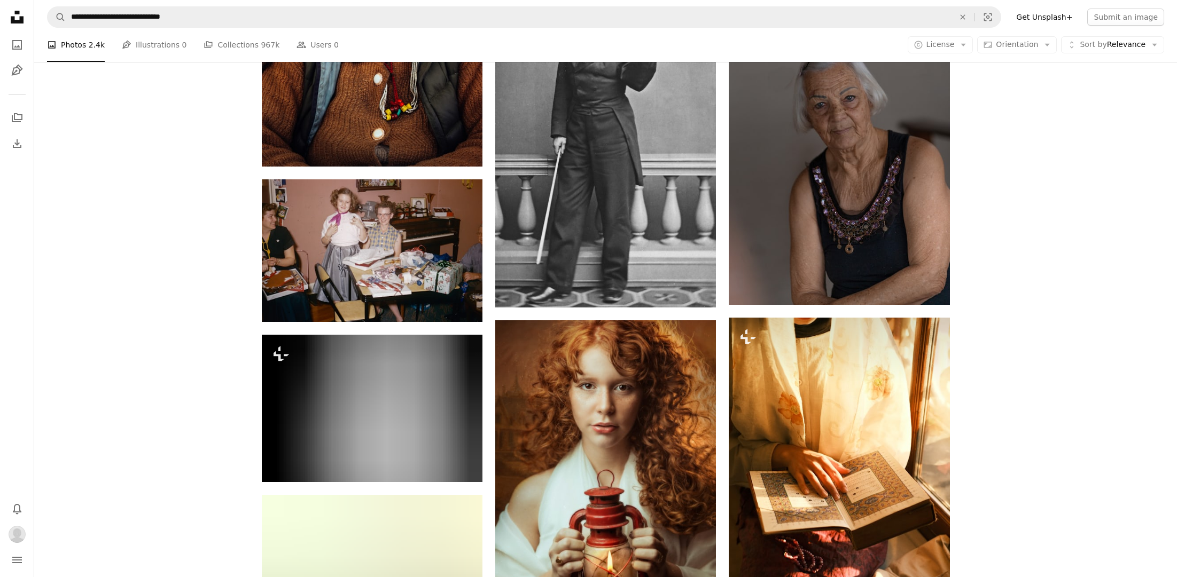
scroll to position [86751, 0]
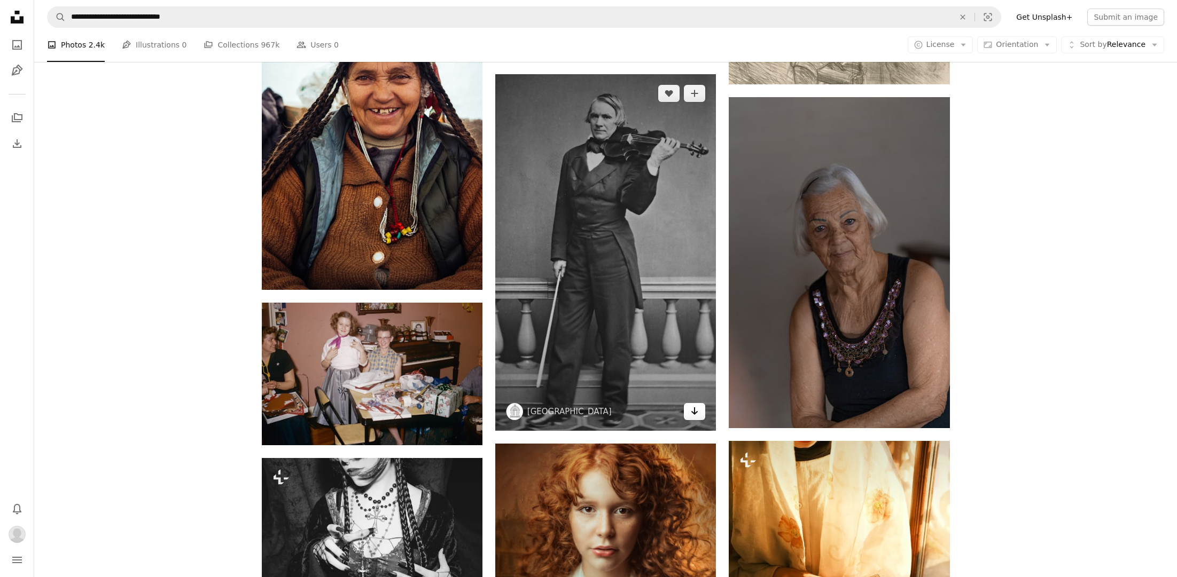
click at [693, 417] on icon "Arrow pointing down" at bounding box center [694, 411] width 9 height 13
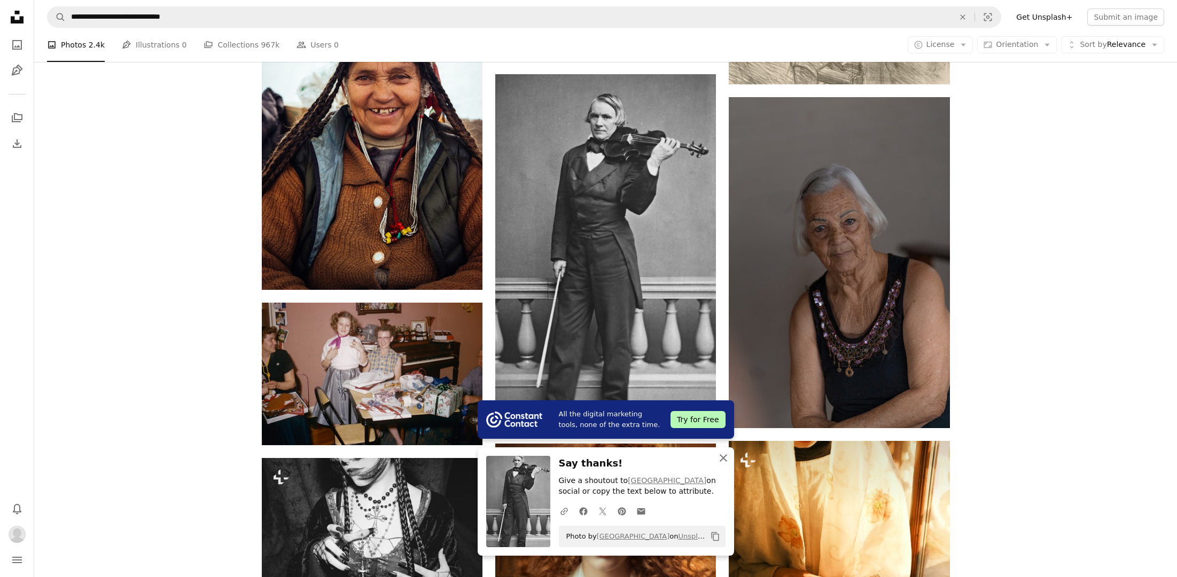
click at [720, 457] on icon "An X shape" at bounding box center [723, 458] width 13 height 13
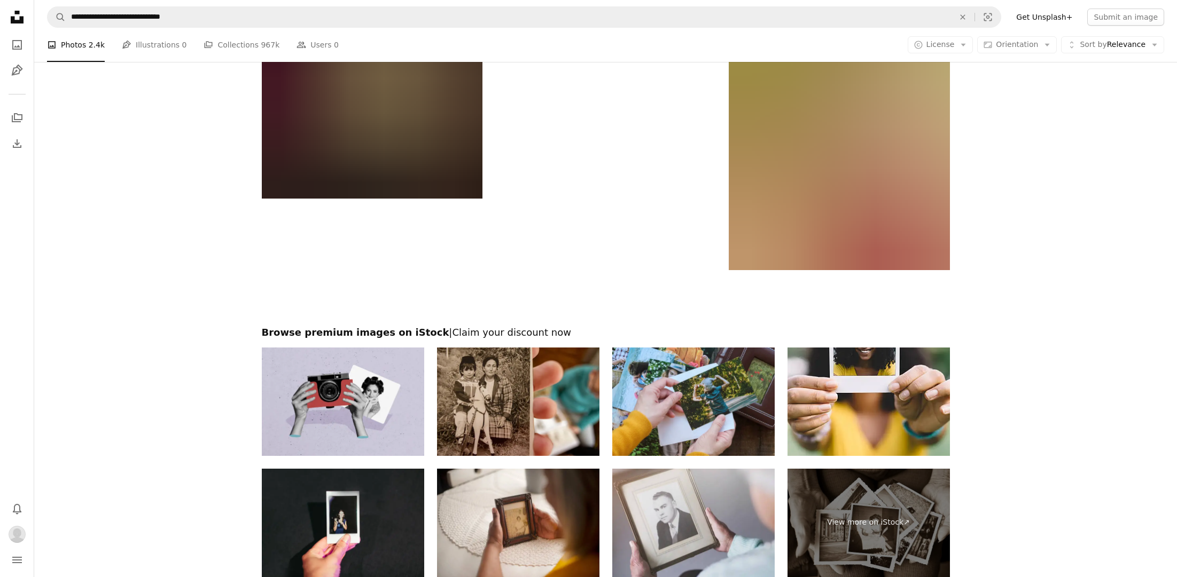
scroll to position [88267, 0]
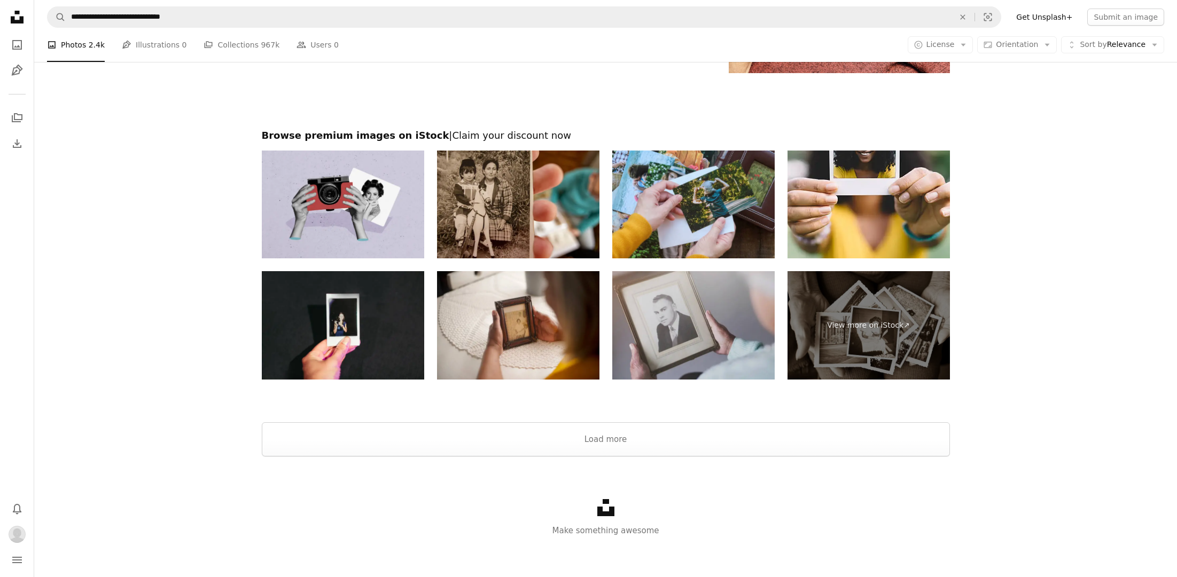
click at [668, 320] on img at bounding box center [693, 325] width 162 height 108
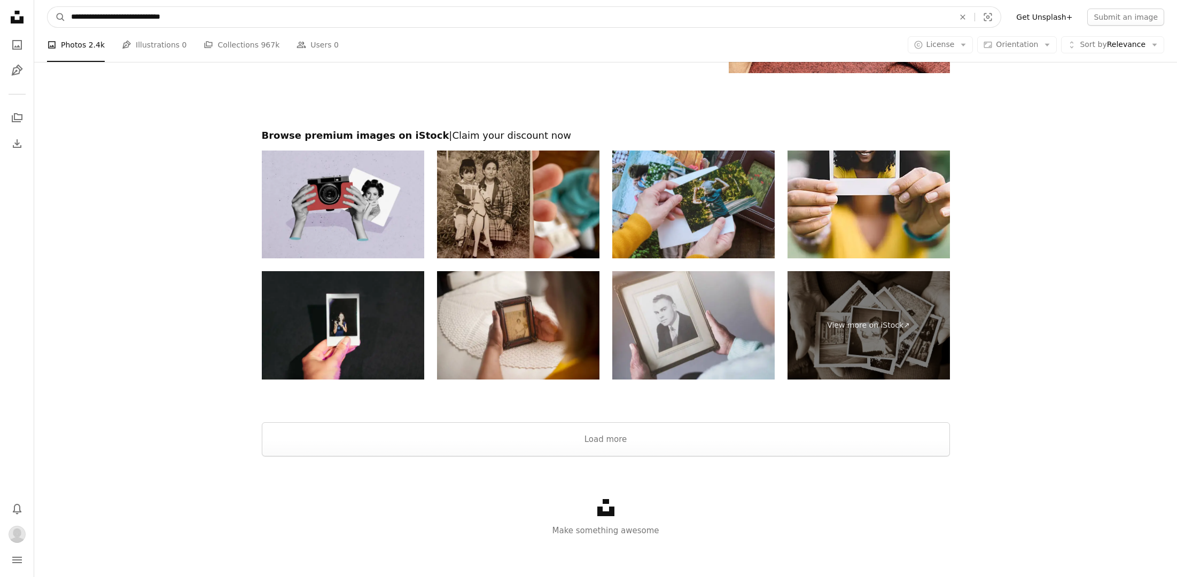
drag, startPoint x: 95, startPoint y: 14, endPoint x: 35, endPoint y: 5, distance: 60.1
click at [35, 5] on nav "**********" at bounding box center [605, 17] width 1143 height 34
type input "**********"
click at [48, 7] on button "A magnifying glass" at bounding box center [57, 17] width 18 height 20
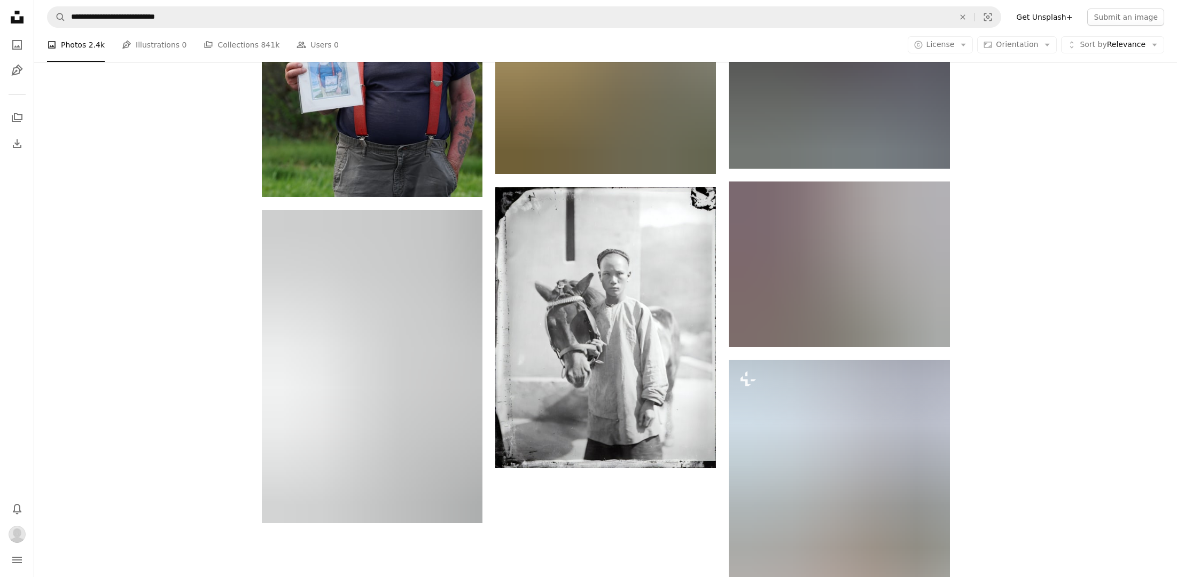
scroll to position [1880, 0]
